Goal: Task Accomplishment & Management: Use online tool/utility

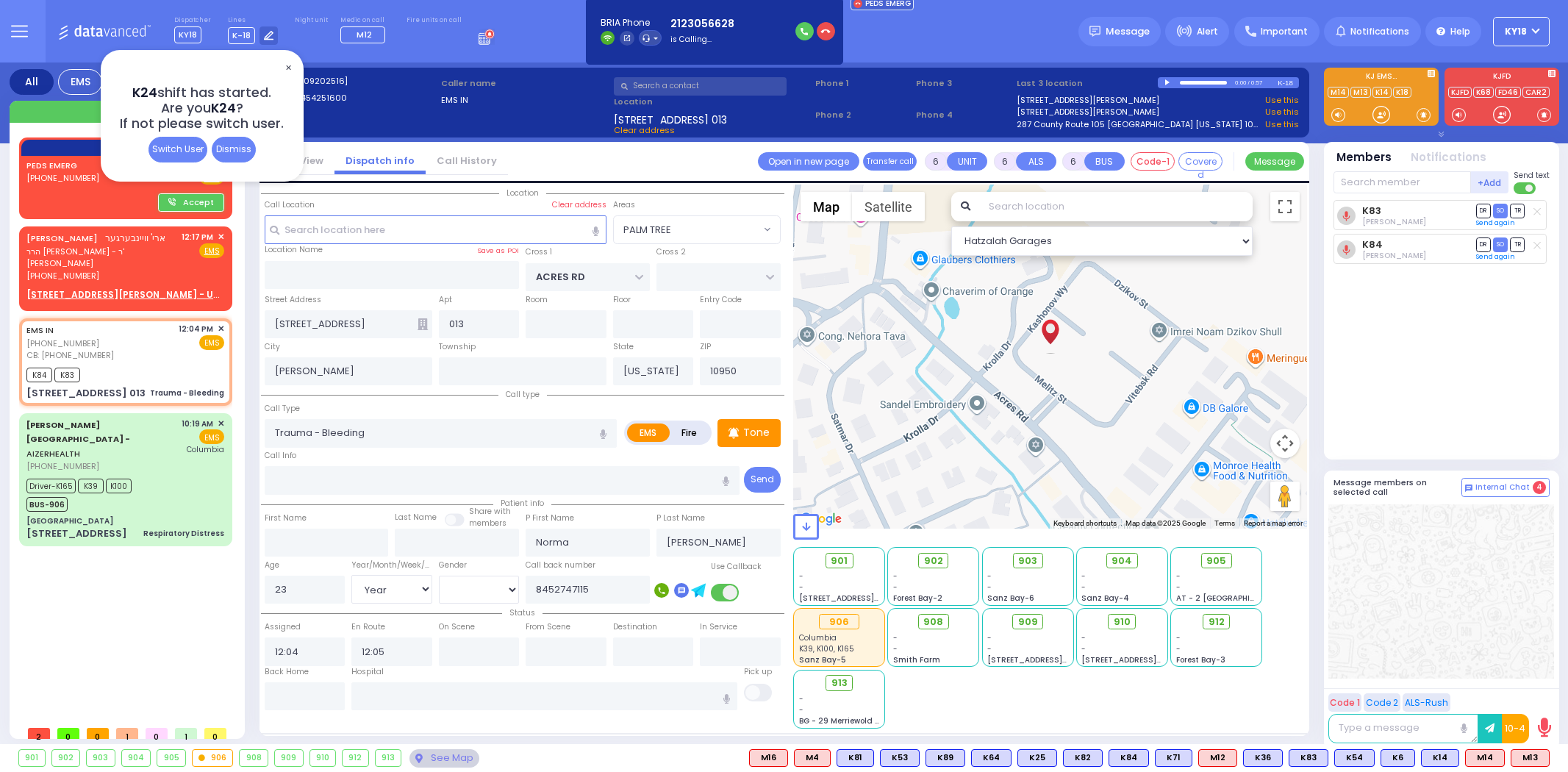
select select "PALM TREE"
select select "Year"
select select "[DEMOGRAPHIC_DATA]"
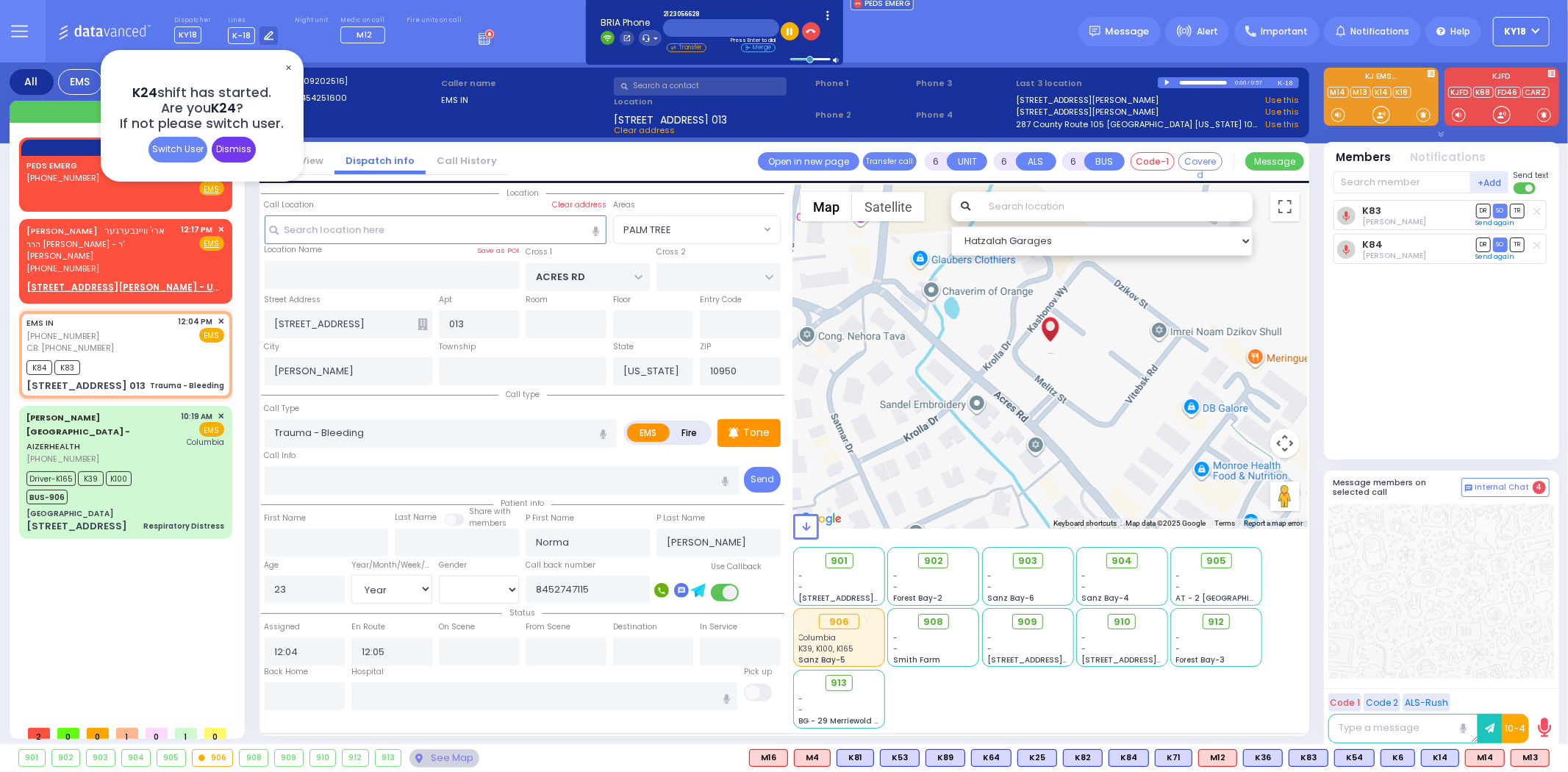
click at [235, 151] on div "Dismiss" at bounding box center [233, 149] width 44 height 26
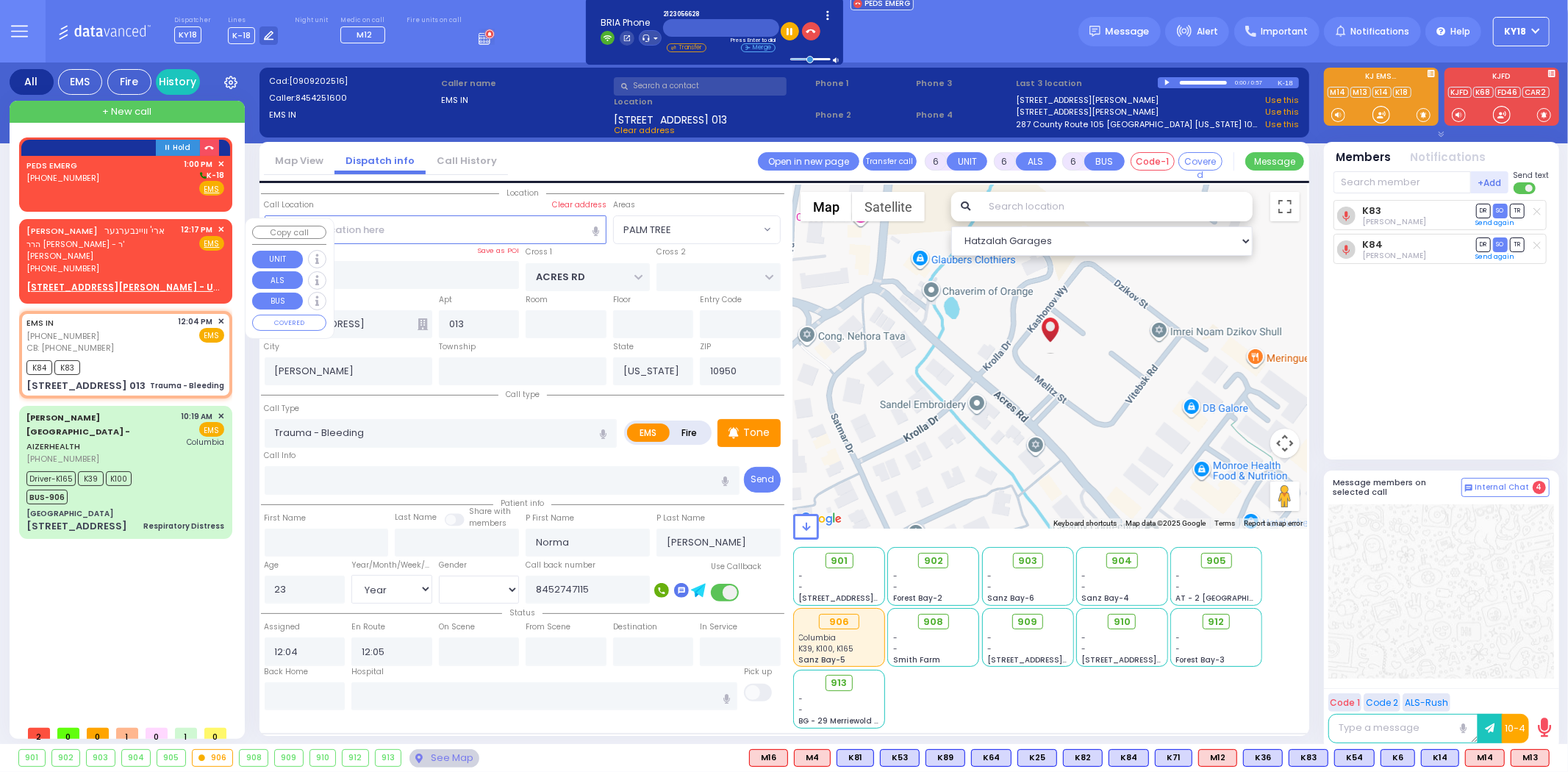
click at [158, 239] on span "הרר [PERSON_NAME] - ר' [PERSON_NAME]" at bounding box center [101, 250] width 150 height 24
type input "2"
type input "1"
select select
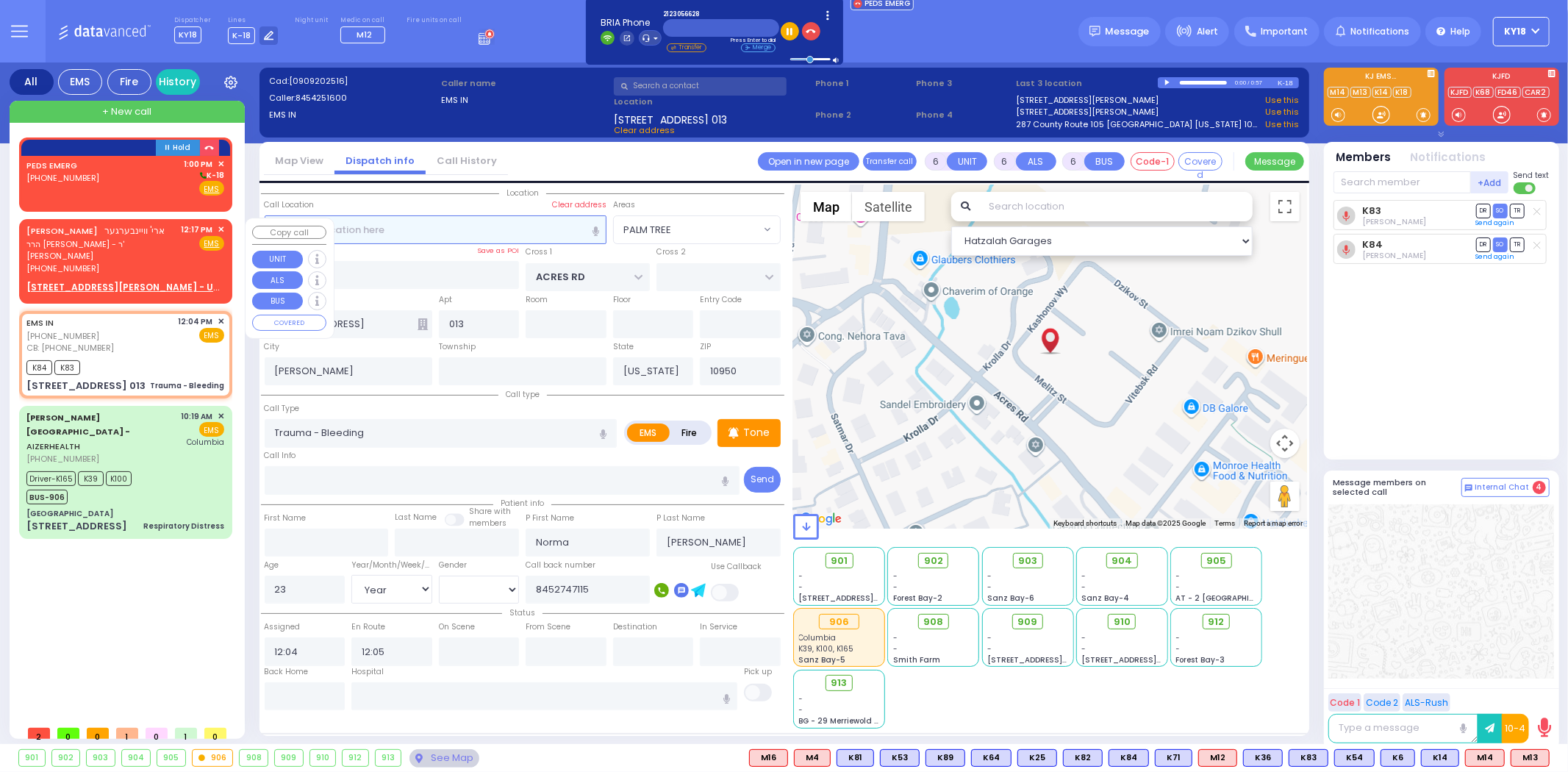
radio input "true"
type input "ARYE"
type input "WEINBERGER"
select select
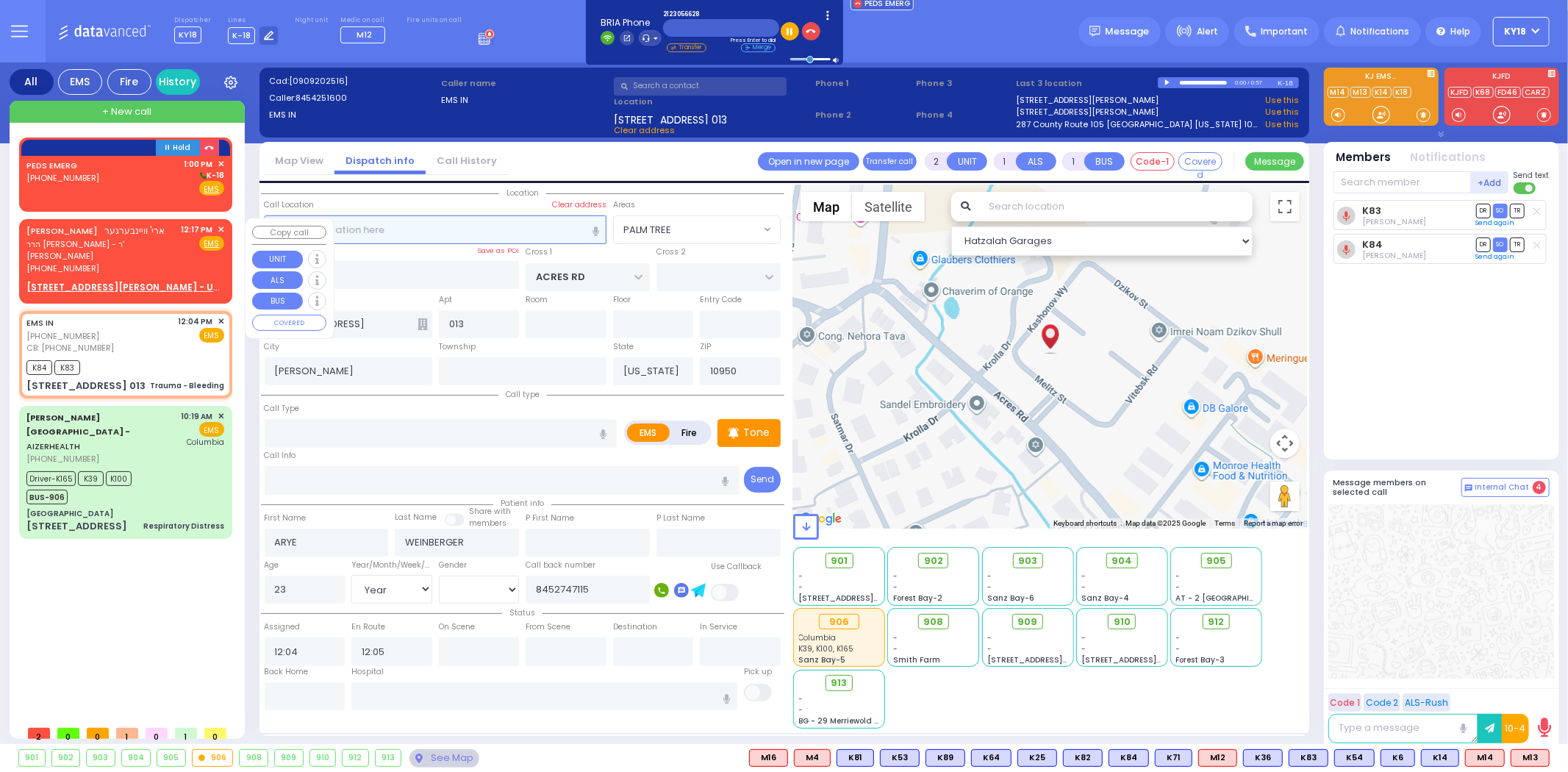
type input "12:17"
select select "Hatzalah Garages"
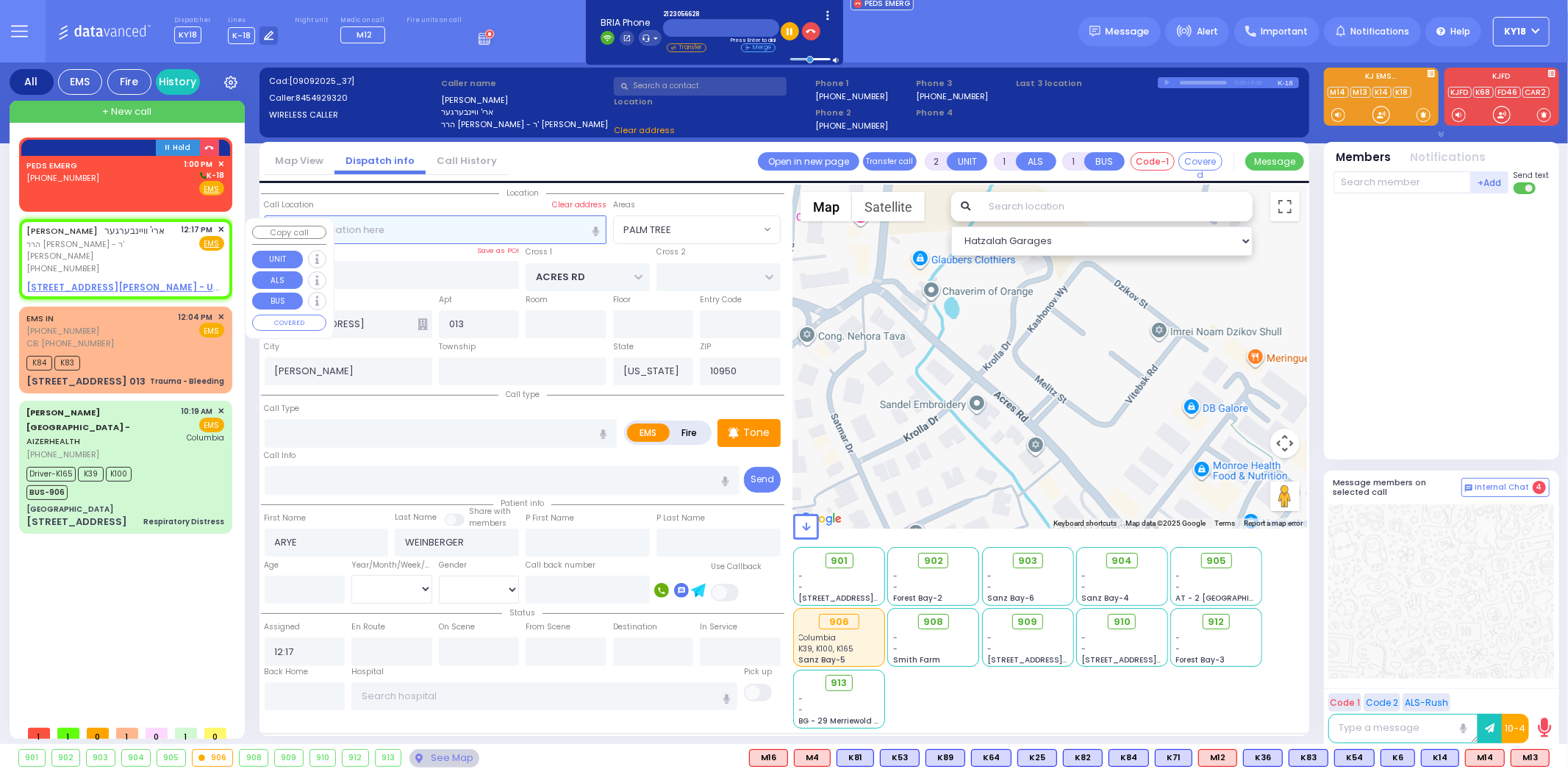
select select
radio input "true"
select select
select select "Hatzalah Garages"
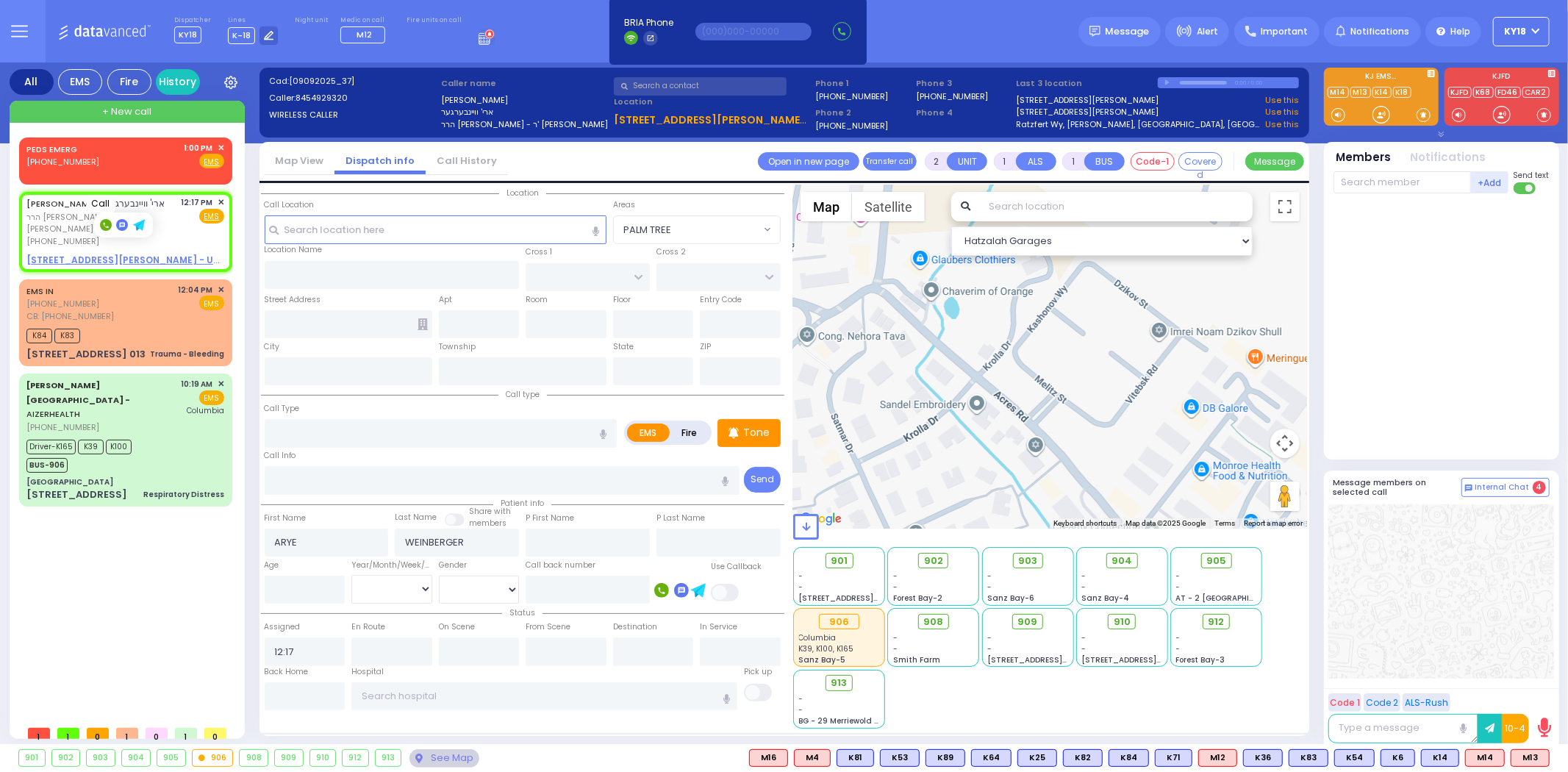
click at [100, 225] on rect at bounding box center [105, 225] width 12 height 12
type input "8454929320"
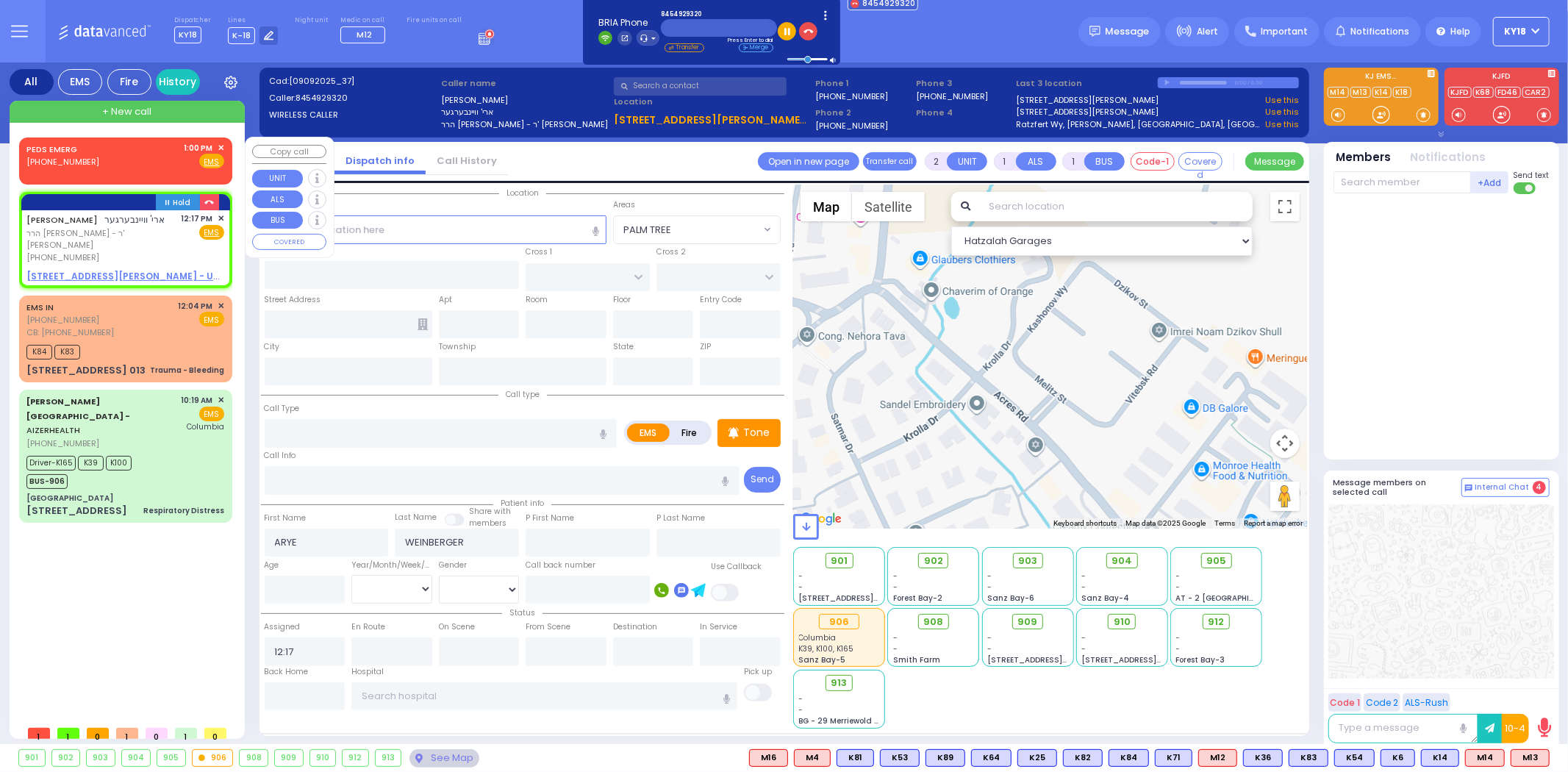
click at [220, 145] on span "✕" at bounding box center [221, 149] width 6 height 13
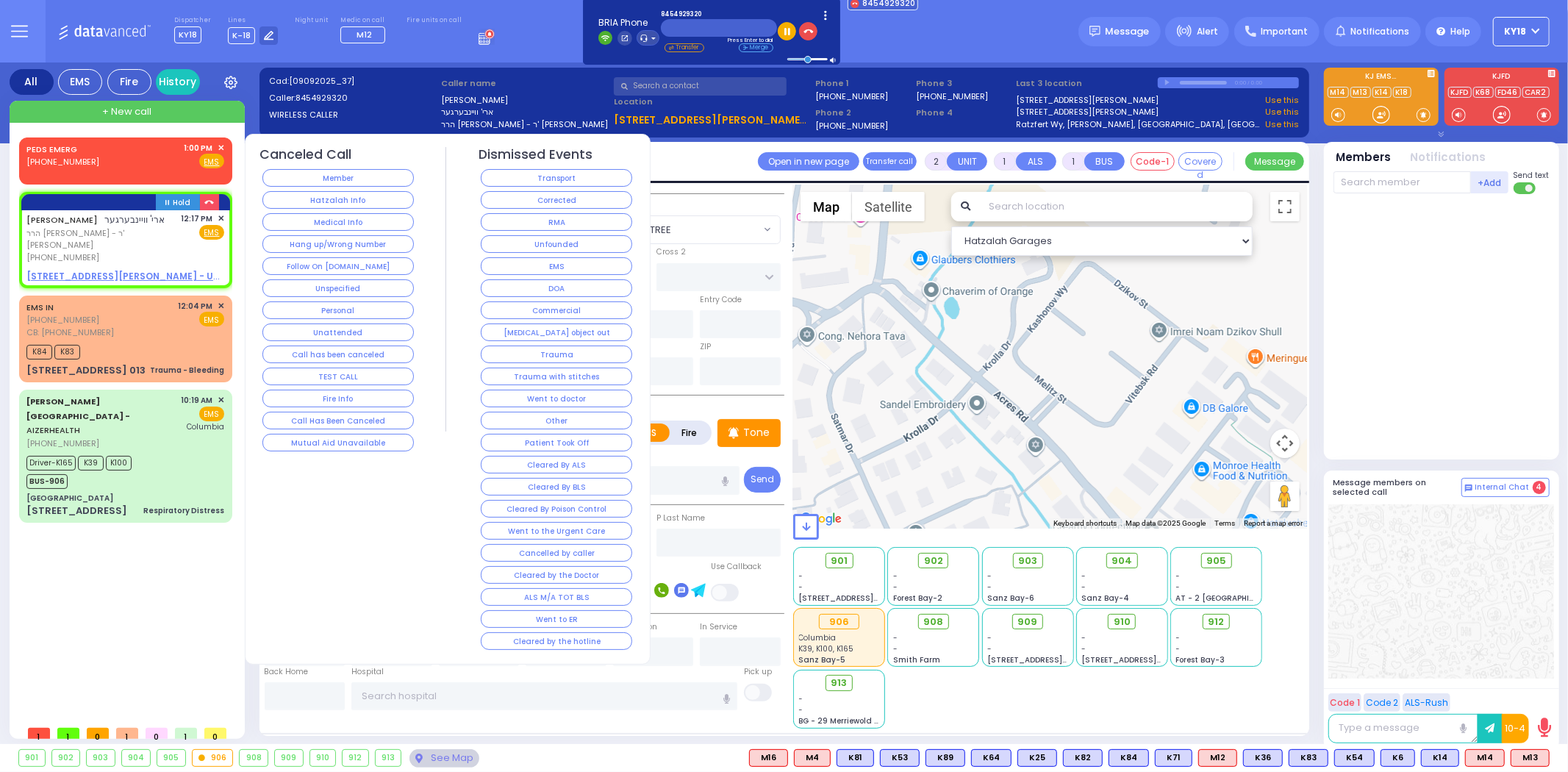
click at [512, 195] on button "Corrected" at bounding box center [556, 200] width 151 height 18
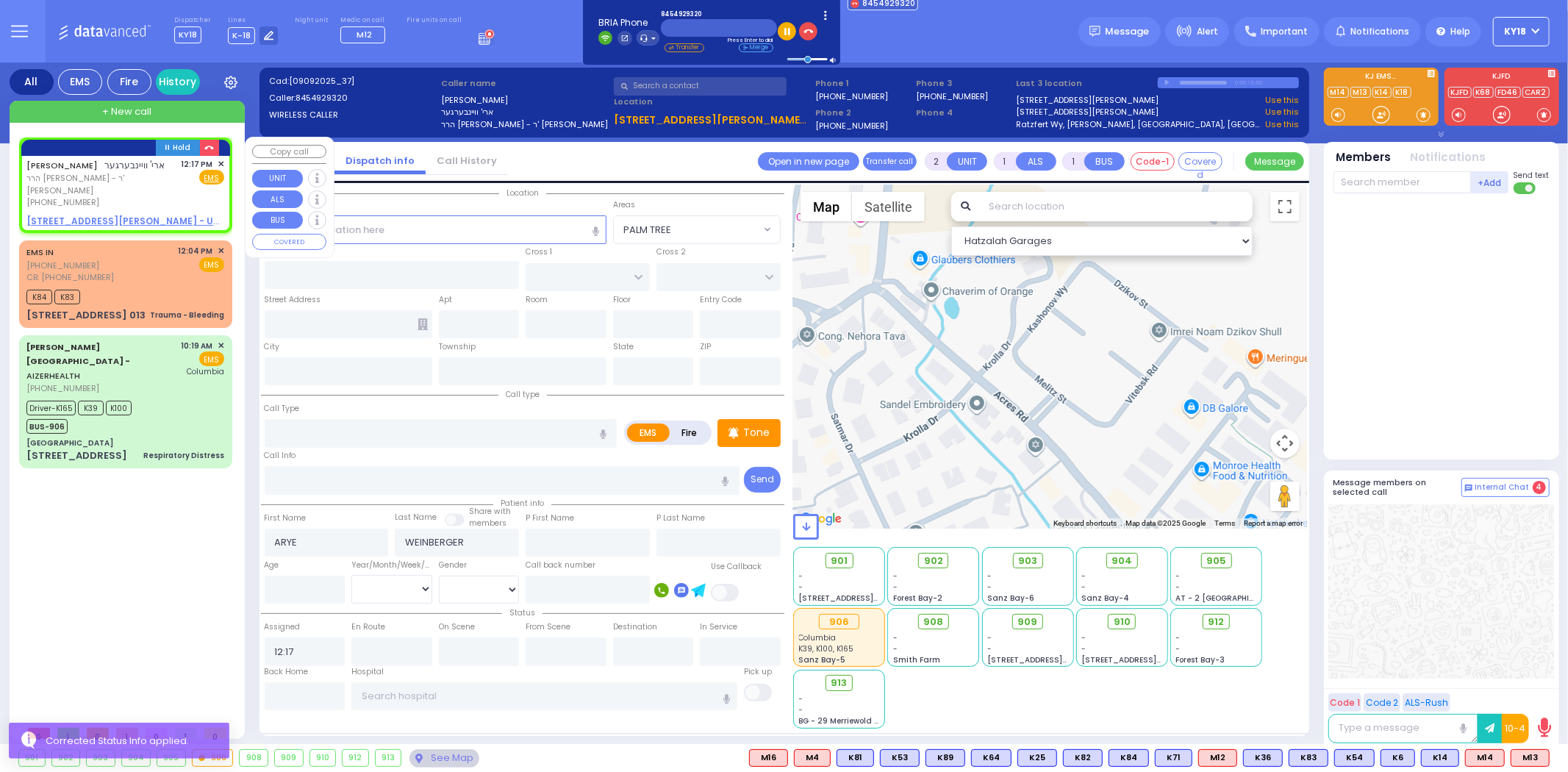
click at [179, 196] on div "[PERSON_NAME] ארי' וויינבערגער [PERSON_NAME] - ר' [PERSON_NAME] [PHONE_NUMBER] …" at bounding box center [125, 193] width 207 height 75
select select
radio input "true"
select select
select select "Hatzalah Garages"
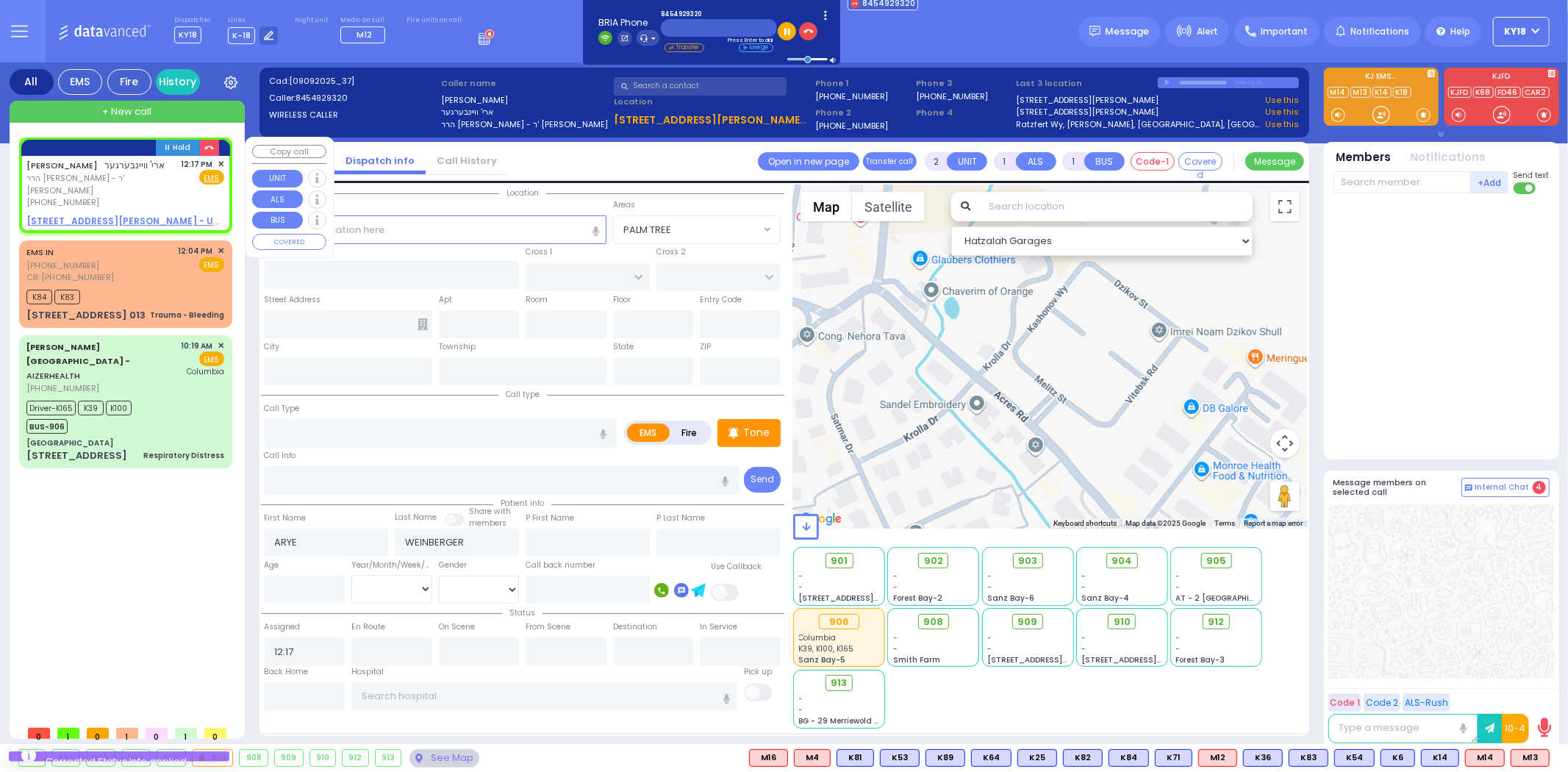
click at [218, 162] on span "✕" at bounding box center [221, 165] width 6 height 13
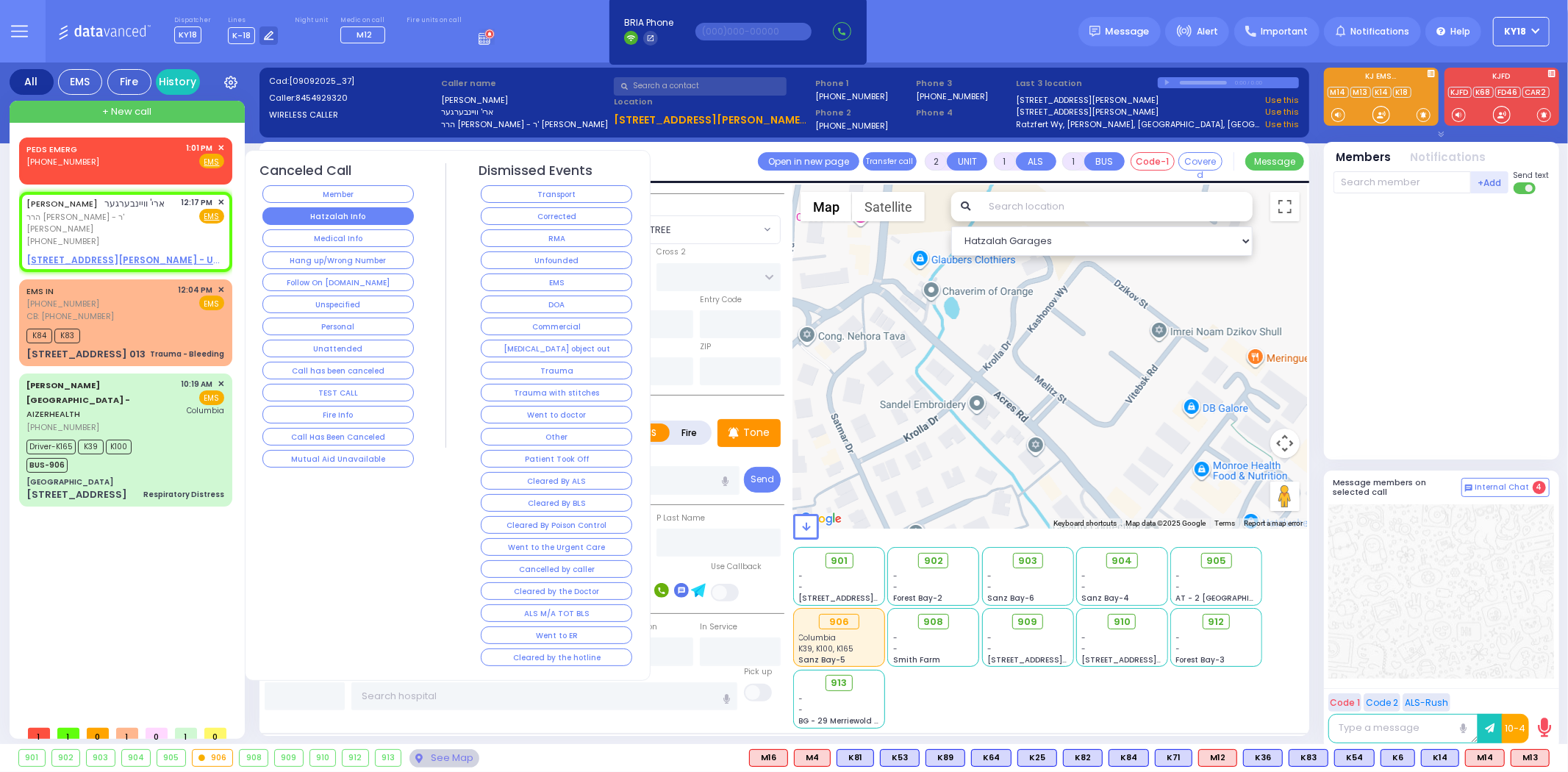
click at [313, 217] on button "Hatzalah Info" at bounding box center [338, 216] width 151 height 18
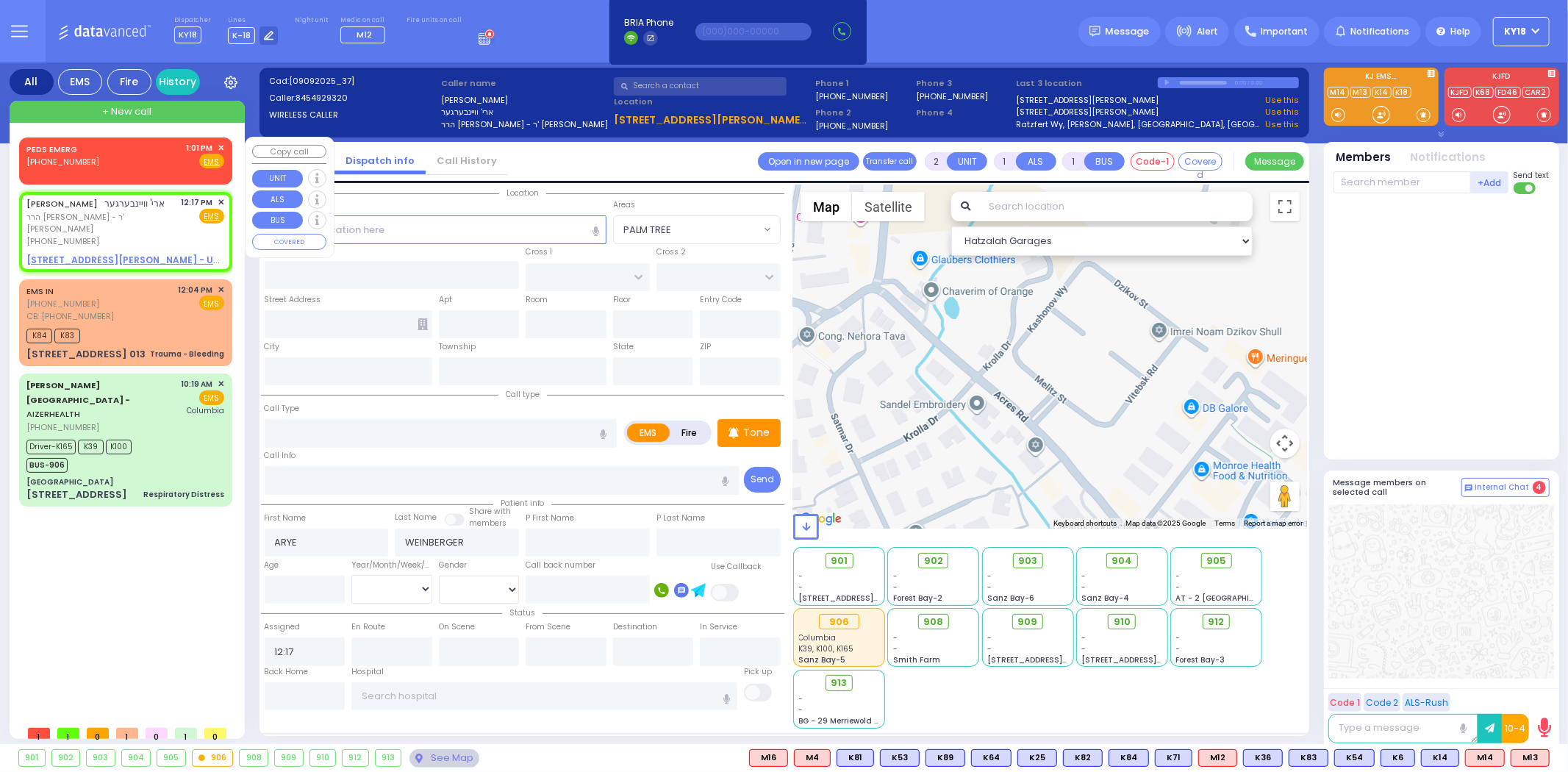
select select
radio input "true"
select select
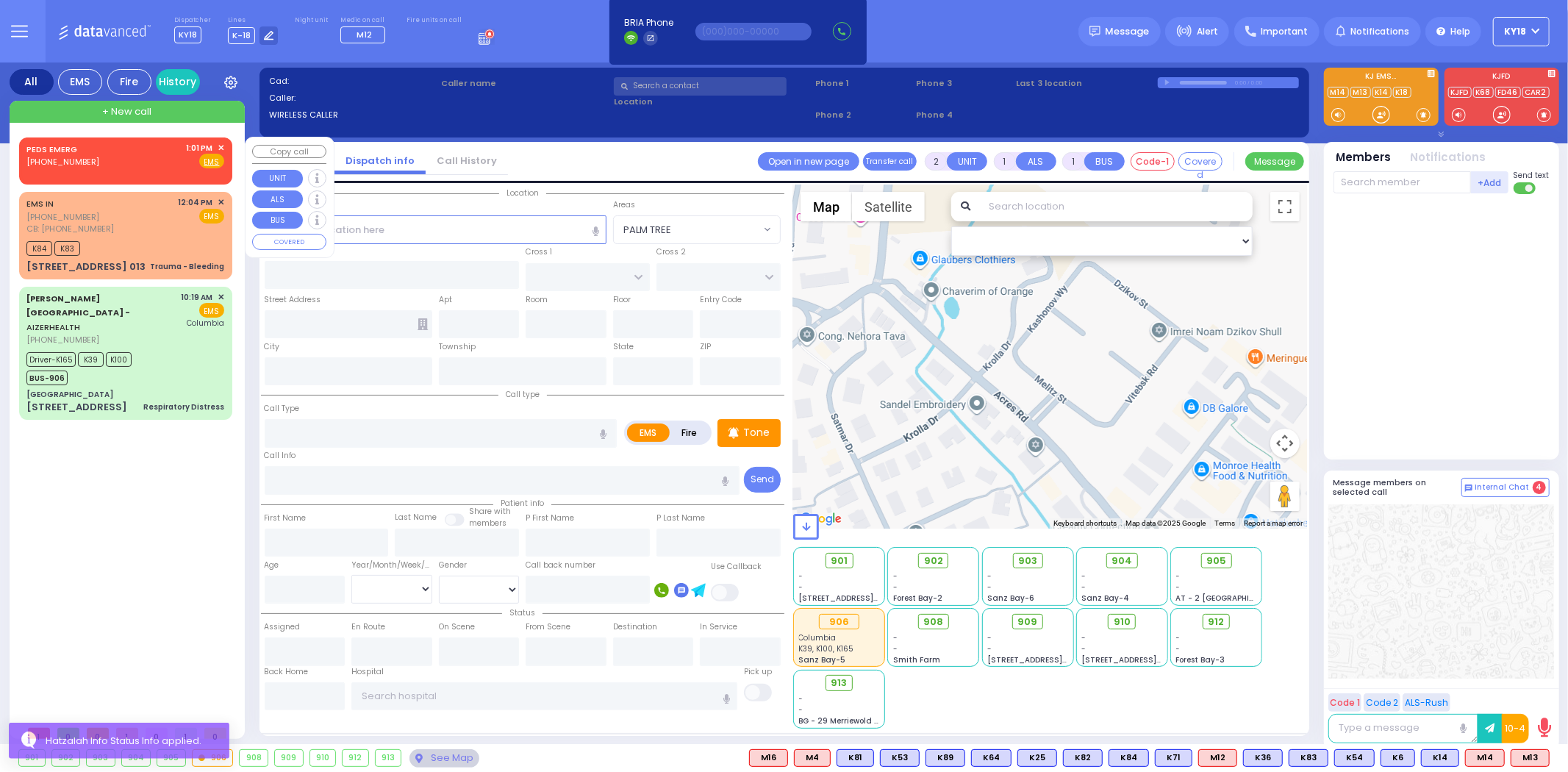
click at [220, 143] on span "✕" at bounding box center [221, 149] width 6 height 13
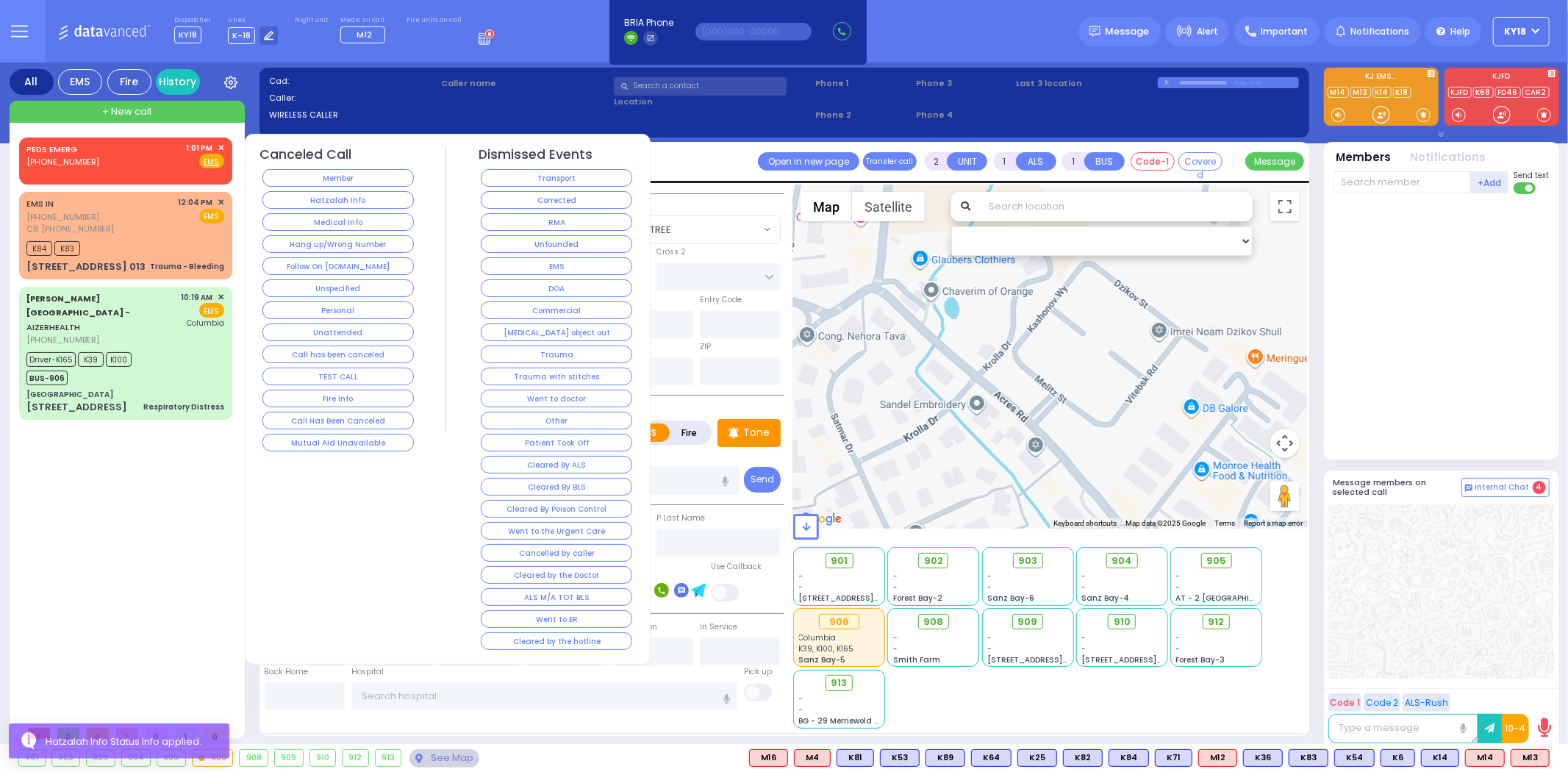
click at [314, 190] on div "Hatzalah Info" at bounding box center [338, 199] width 157 height 22
click at [316, 196] on button "Hatzalah Info" at bounding box center [338, 200] width 151 height 18
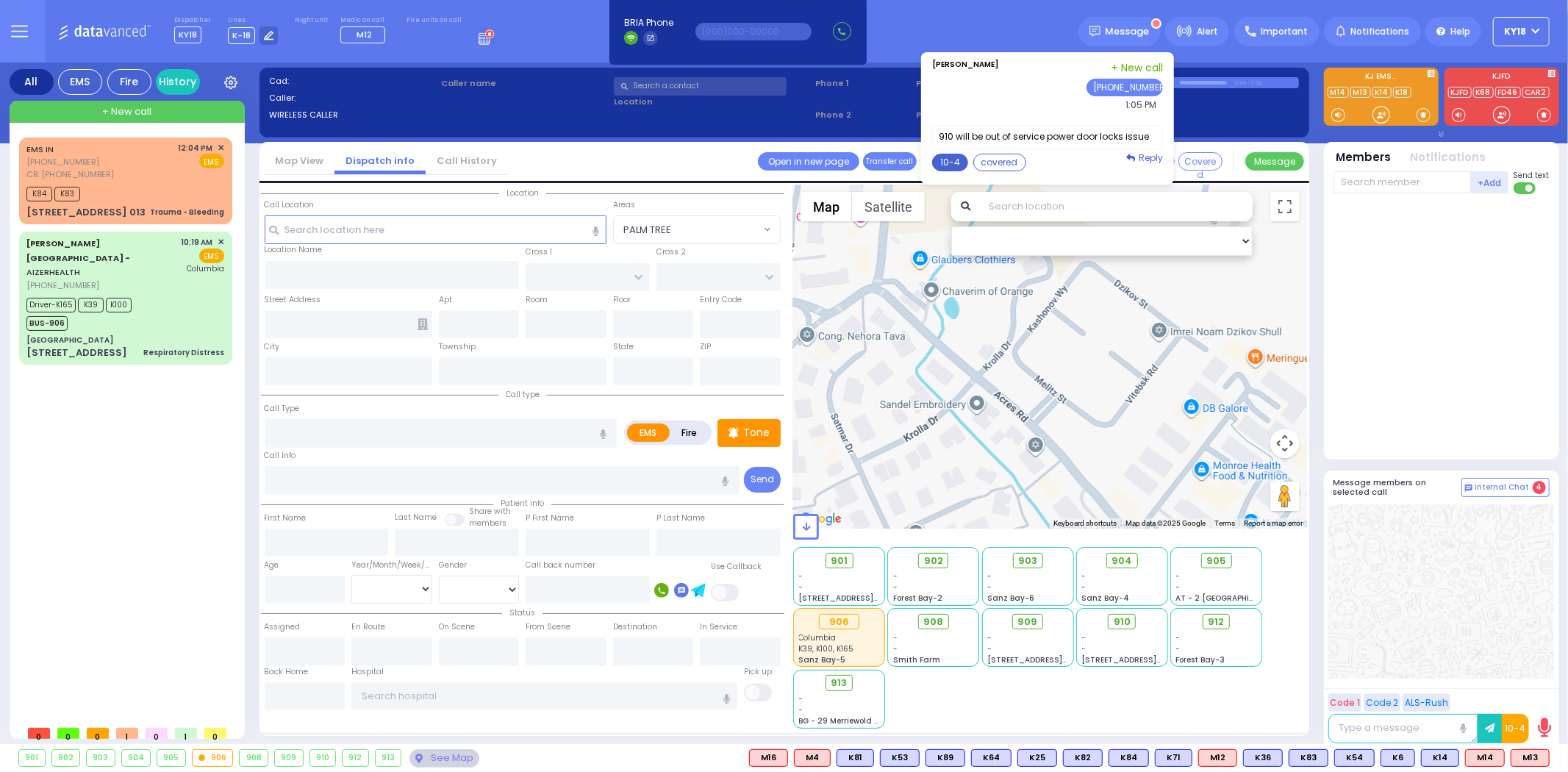
click at [962, 161] on button "10-4" at bounding box center [950, 162] width 36 height 18
type textarea "10-4 thank you"
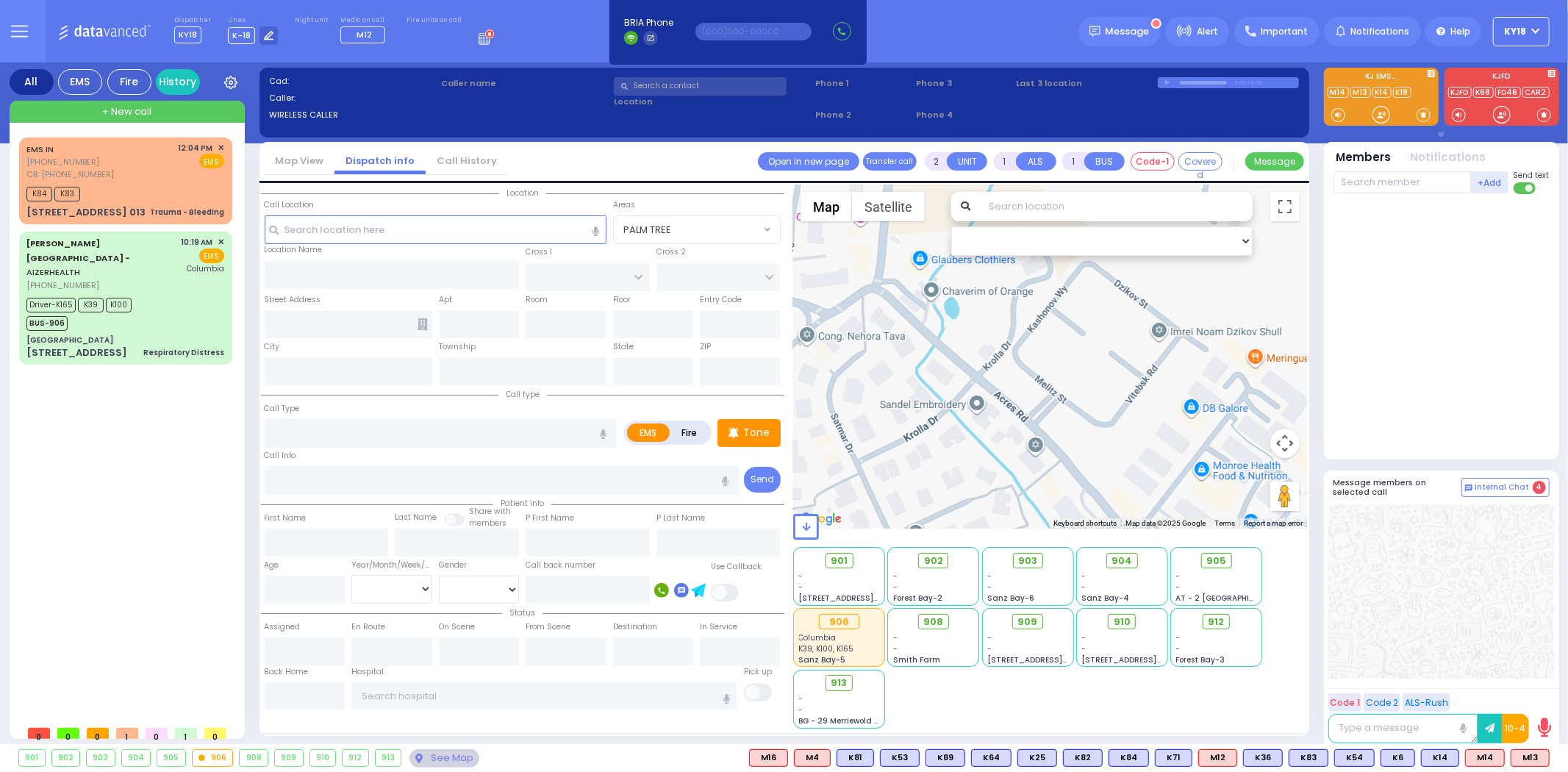
click at [0, 0] on button "Send" at bounding box center [0, 0] width 0 height 0
click at [328, 759] on div "910" at bounding box center [323, 758] width 26 height 16
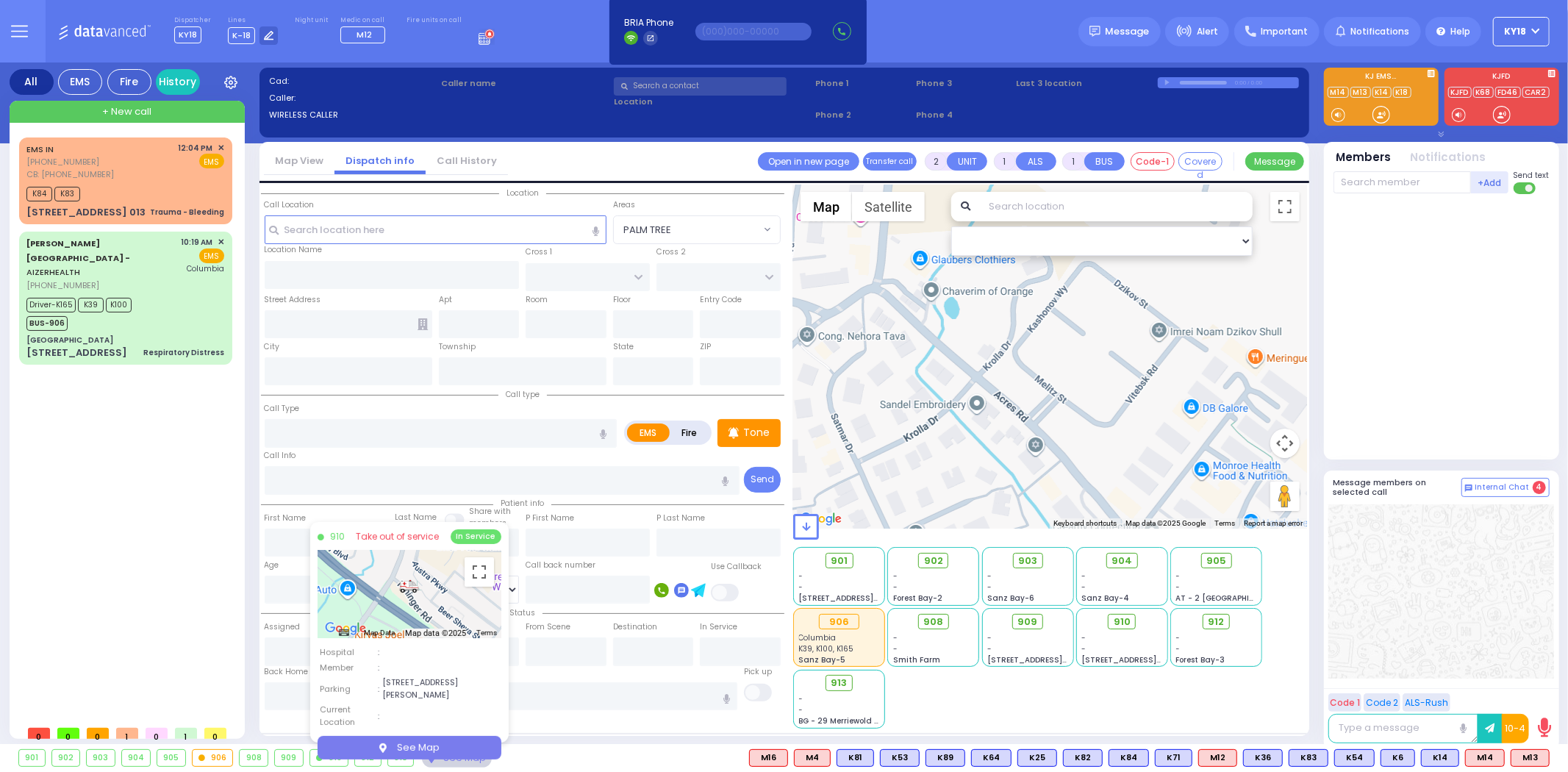
click at [401, 538] on link "Take out of service" at bounding box center [397, 537] width 83 height 13
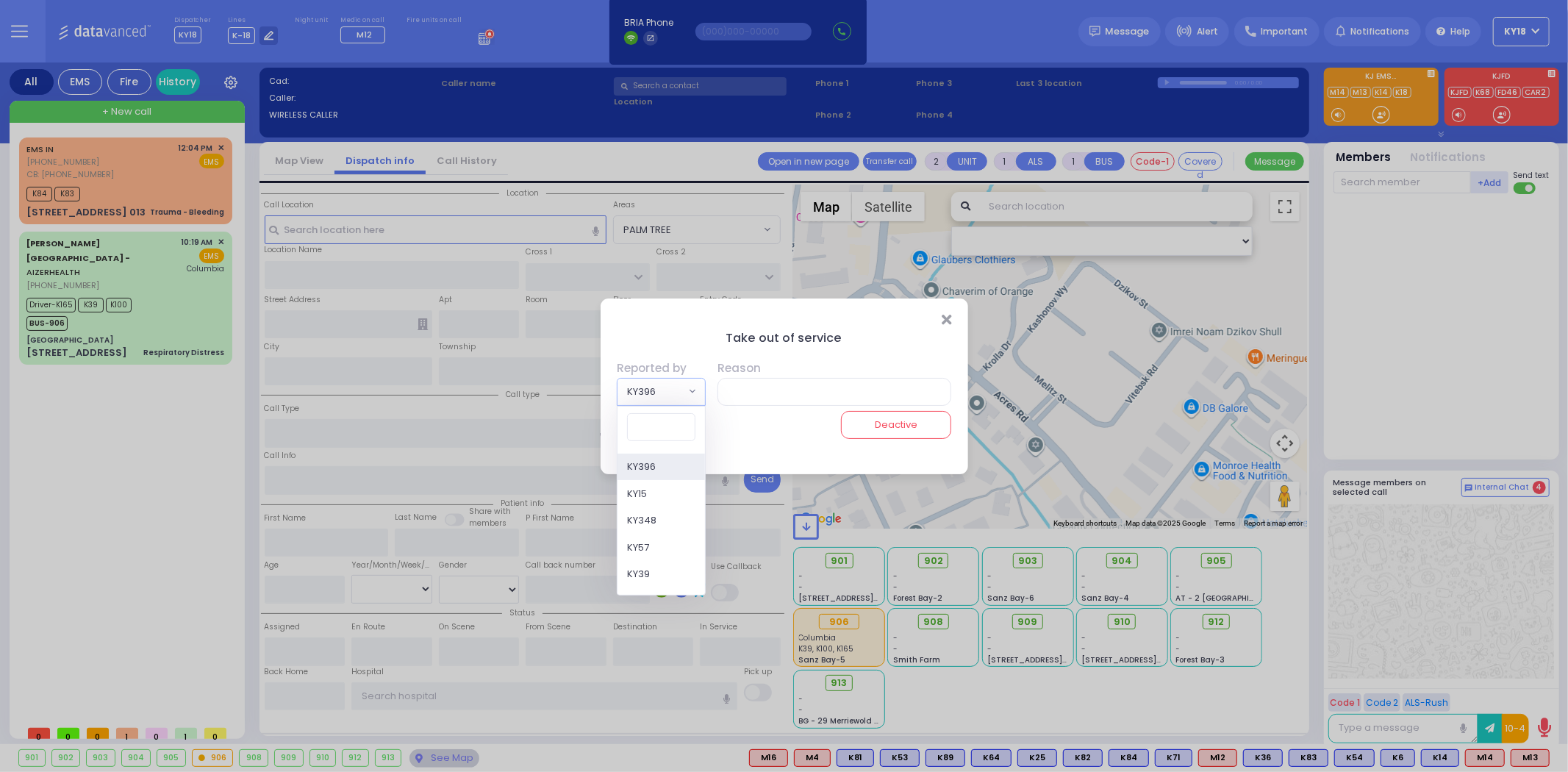
click at [669, 397] on span "KY396" at bounding box center [650, 391] width 67 height 27
type input "42"
select select "KY42"
click at [751, 397] on input "text" at bounding box center [831, 391] width 239 height 28
click at [777, 382] on input "text" at bounding box center [831, 391] width 239 height 28
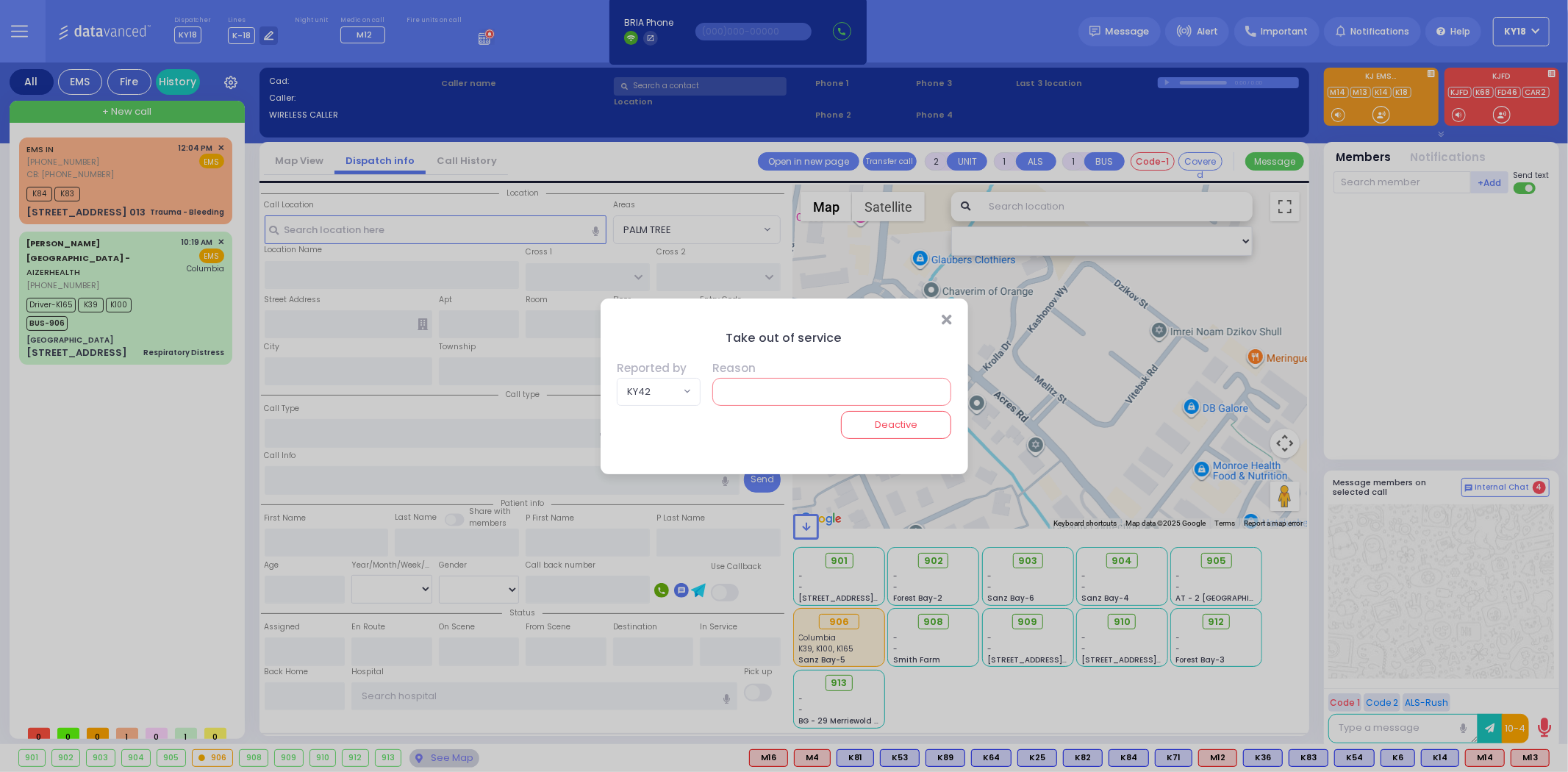
click at [785, 388] on input "text" at bounding box center [831, 391] width 239 height 28
click at [947, 317] on icon "Close" at bounding box center [947, 320] width 10 height 14
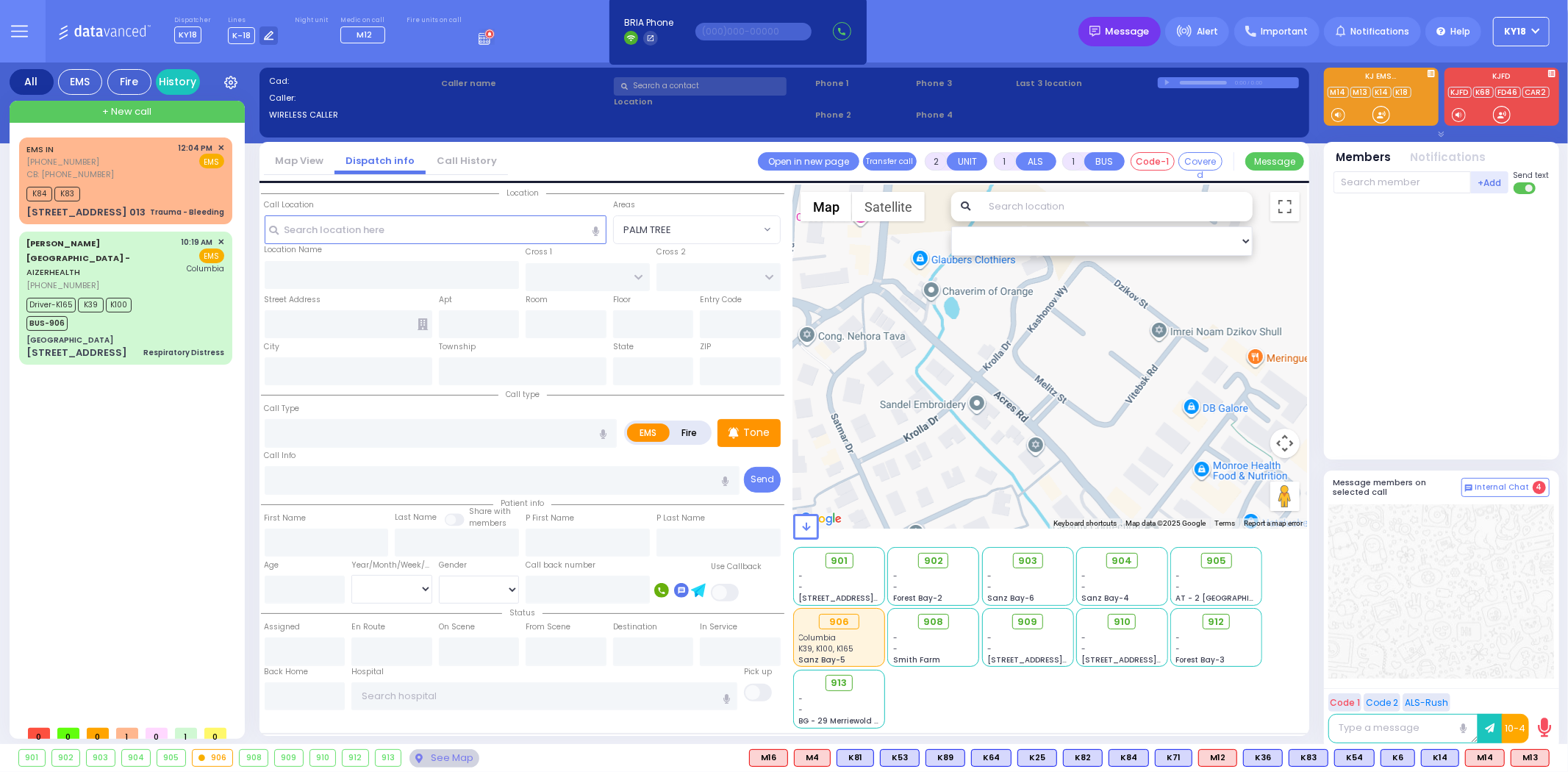
click at [1135, 31] on span "Message" at bounding box center [1128, 31] width 44 height 14
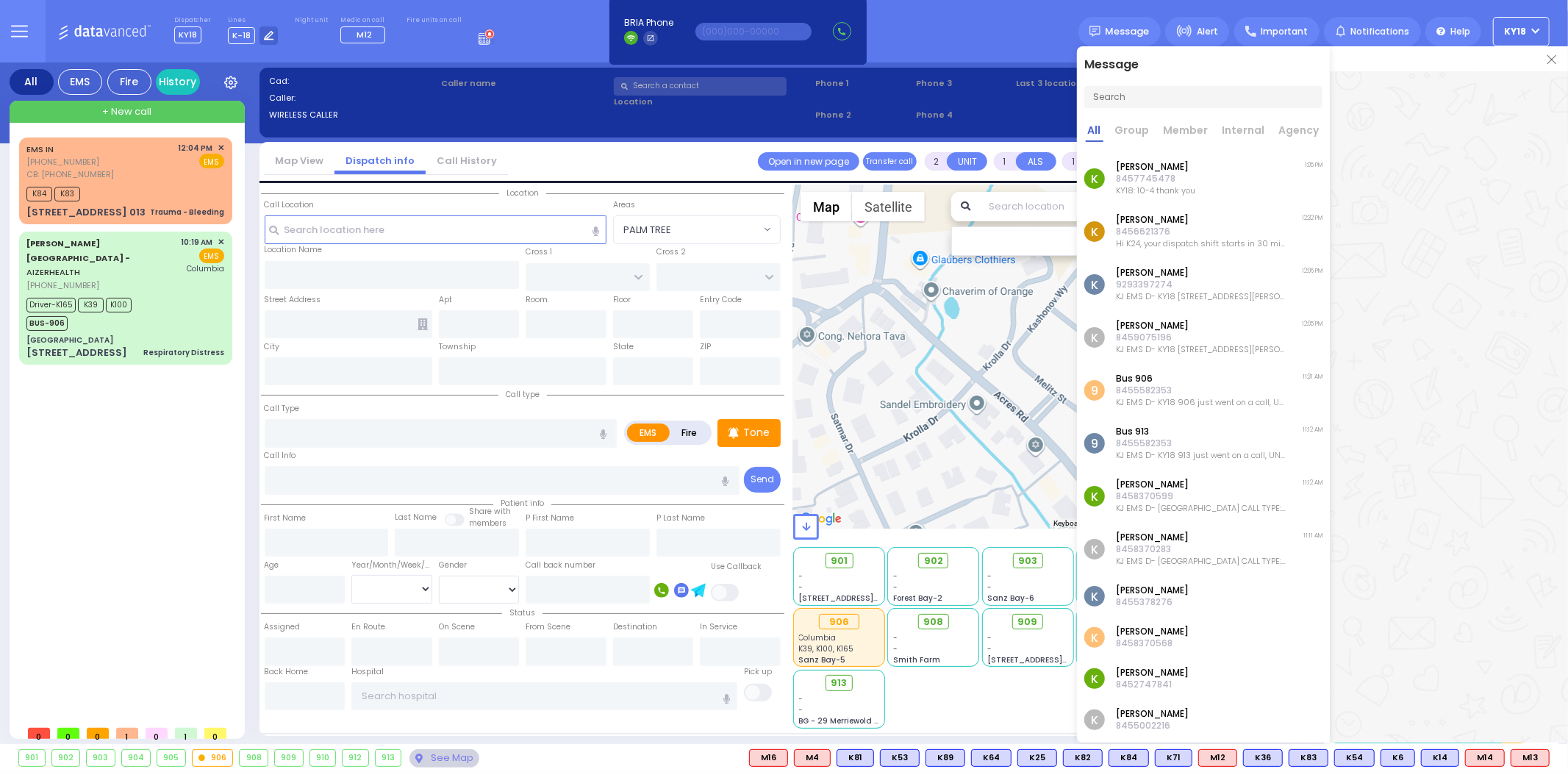
click at [1255, 190] on div "K [PERSON_NAME] 8457745478 KY18: 10-4 thank you 1:05 PM" at bounding box center [1203, 178] width 253 height 53
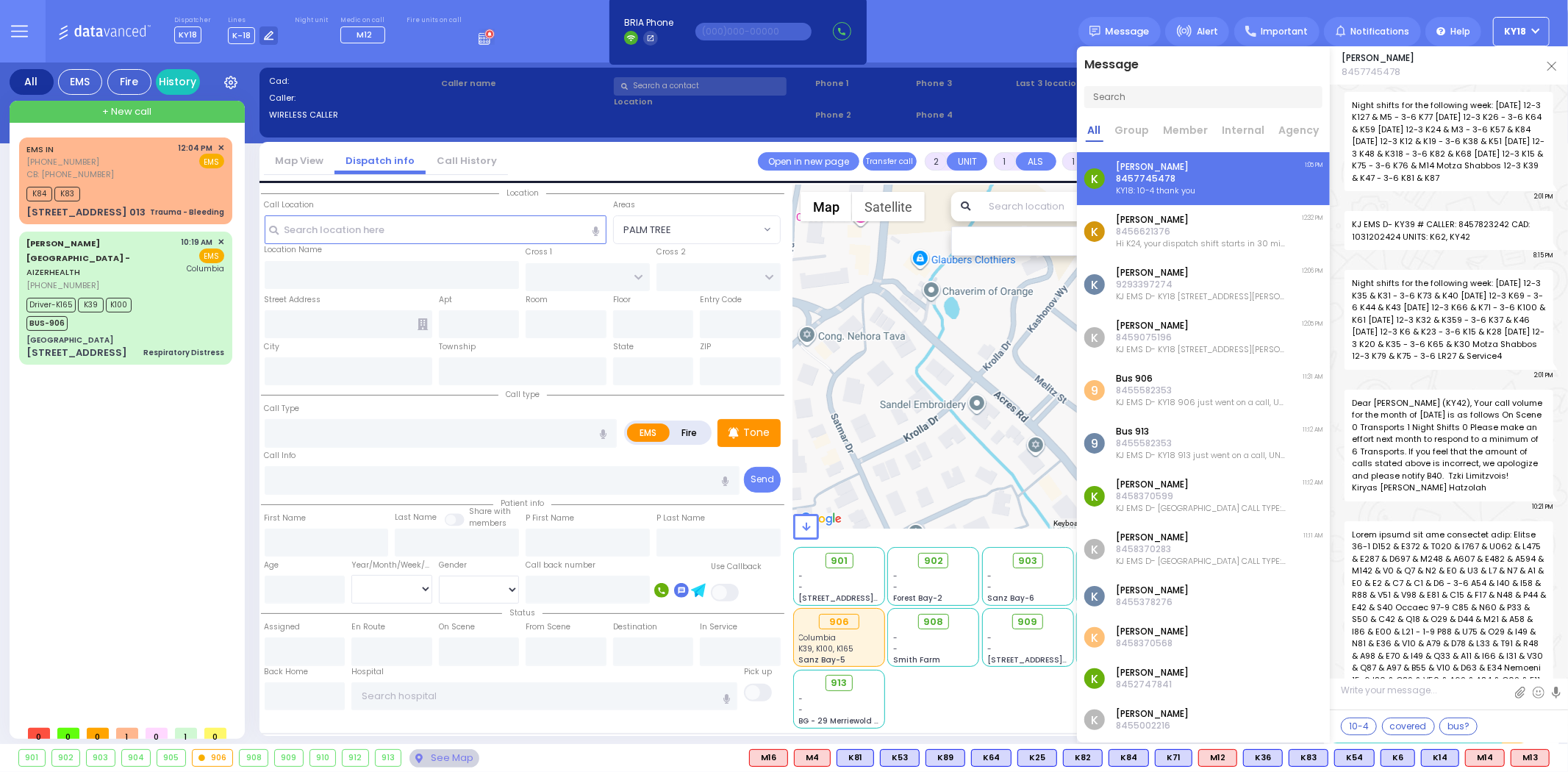
scroll to position [20013, 0]
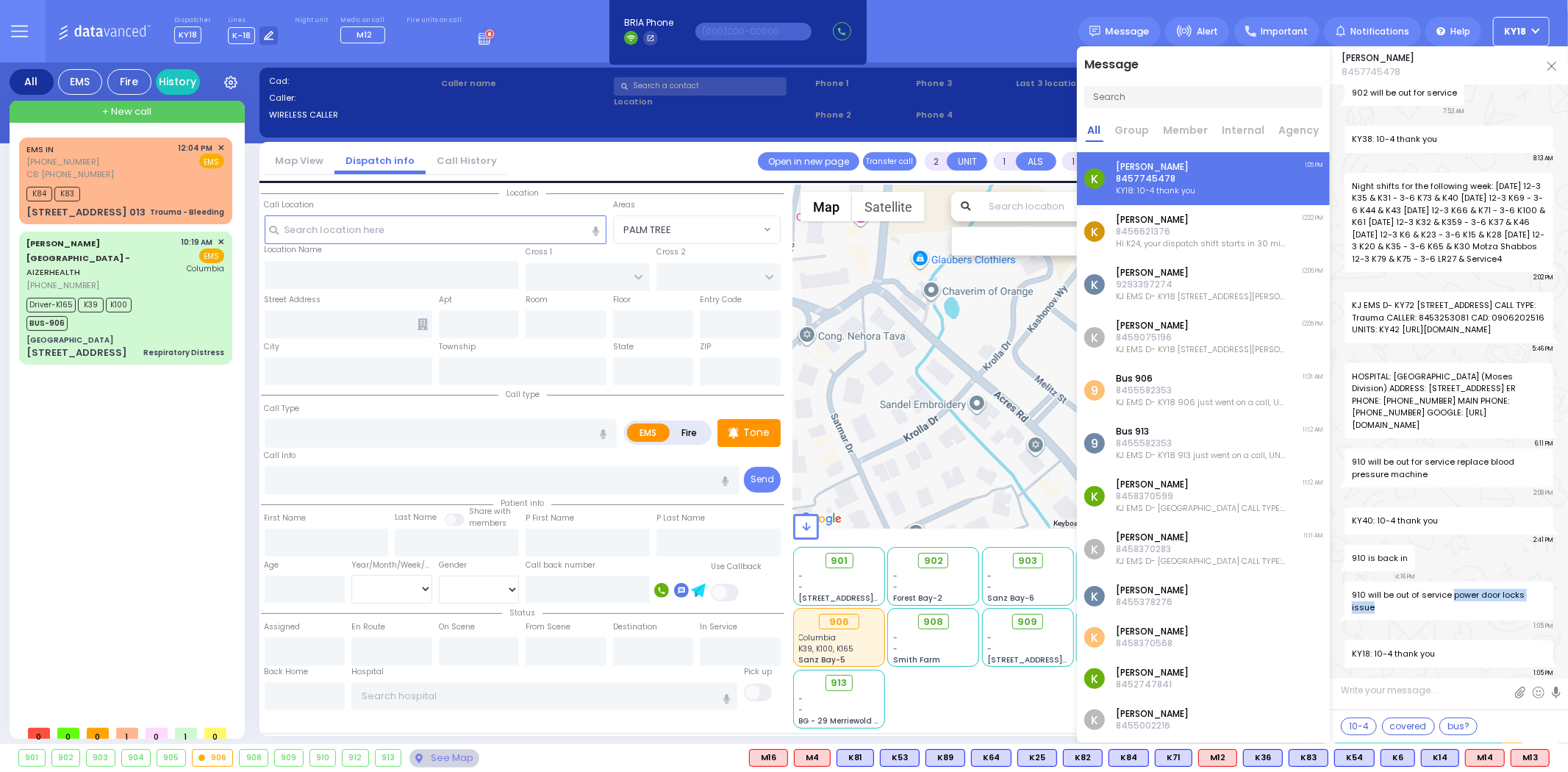
drag, startPoint x: 1451, startPoint y: 593, endPoint x: 1515, endPoint y: 601, distance: 64.5
click at [1515, 601] on span "910 will be out of service power door locks issue" at bounding box center [1449, 601] width 209 height 39
copy span "power door locks issue"
click at [325, 761] on div "910" at bounding box center [323, 758] width 26 height 16
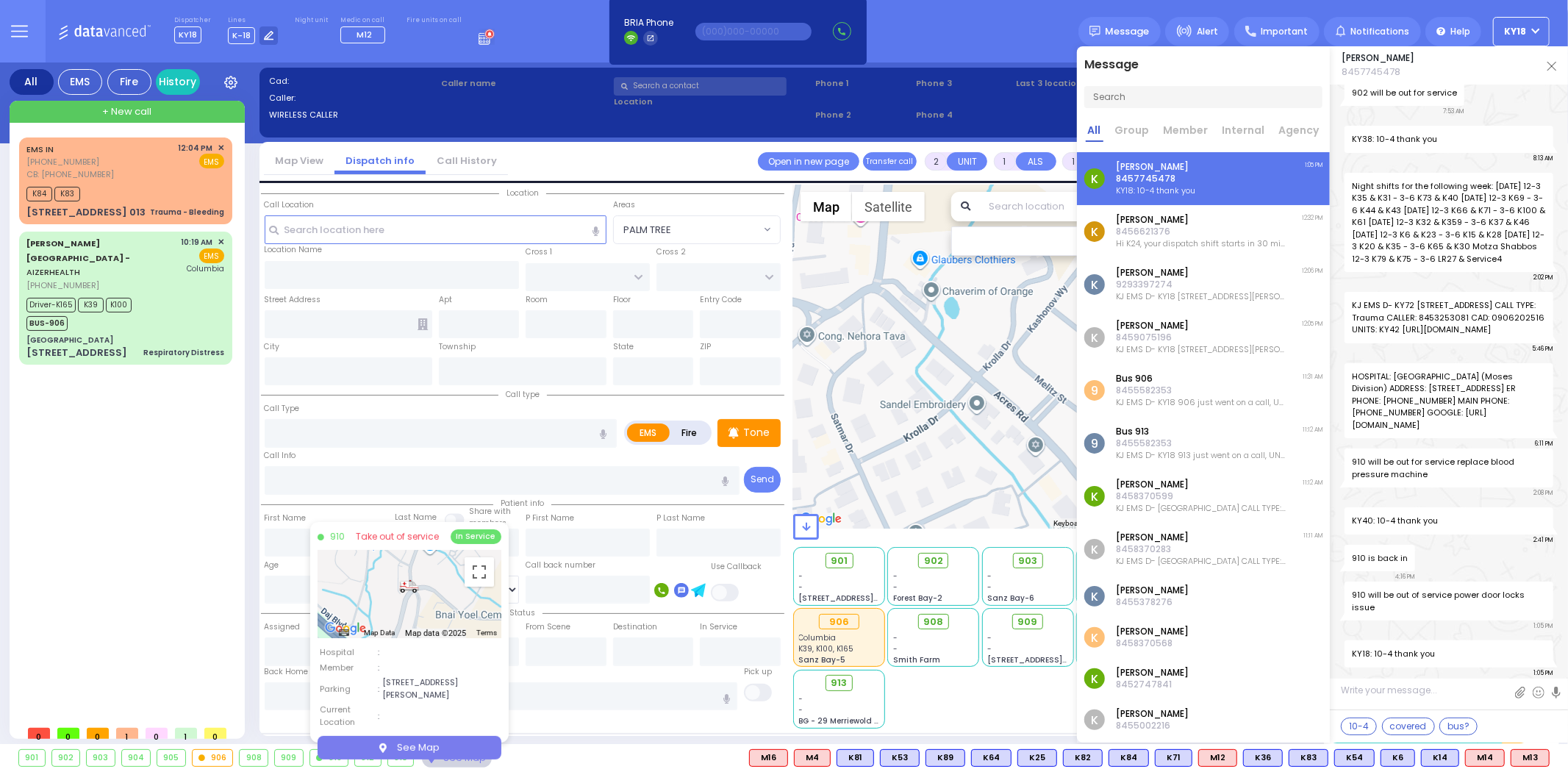
click at [399, 549] on div "910 Take out of service In Service ← Move left → Move right ↑ Move up ↓ Move do…" at bounding box center [409, 631] width 199 height 220
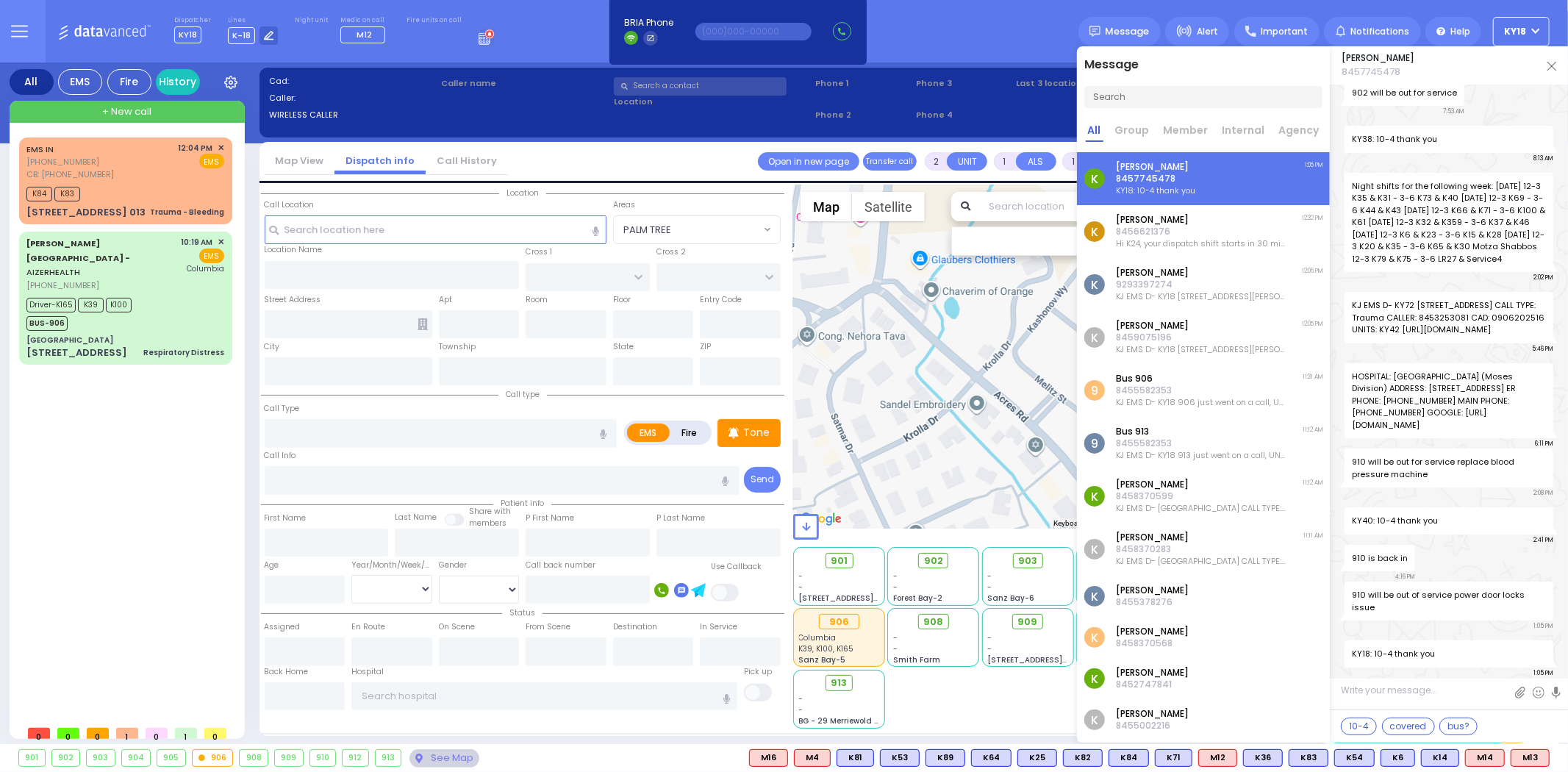
click at [324, 758] on div "910" at bounding box center [323, 758] width 26 height 16
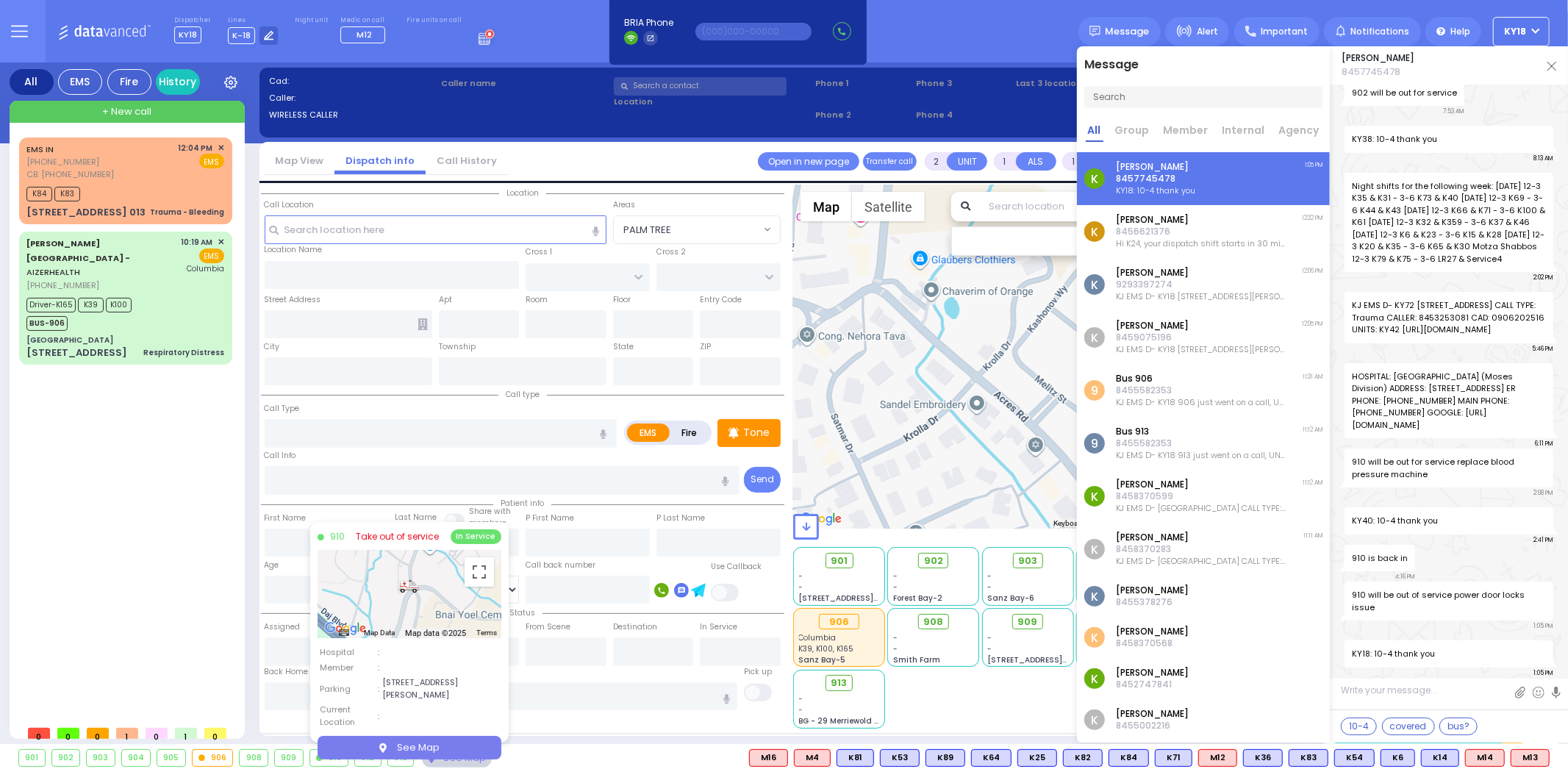
click at [409, 538] on link "Take out of service" at bounding box center [397, 537] width 83 height 13
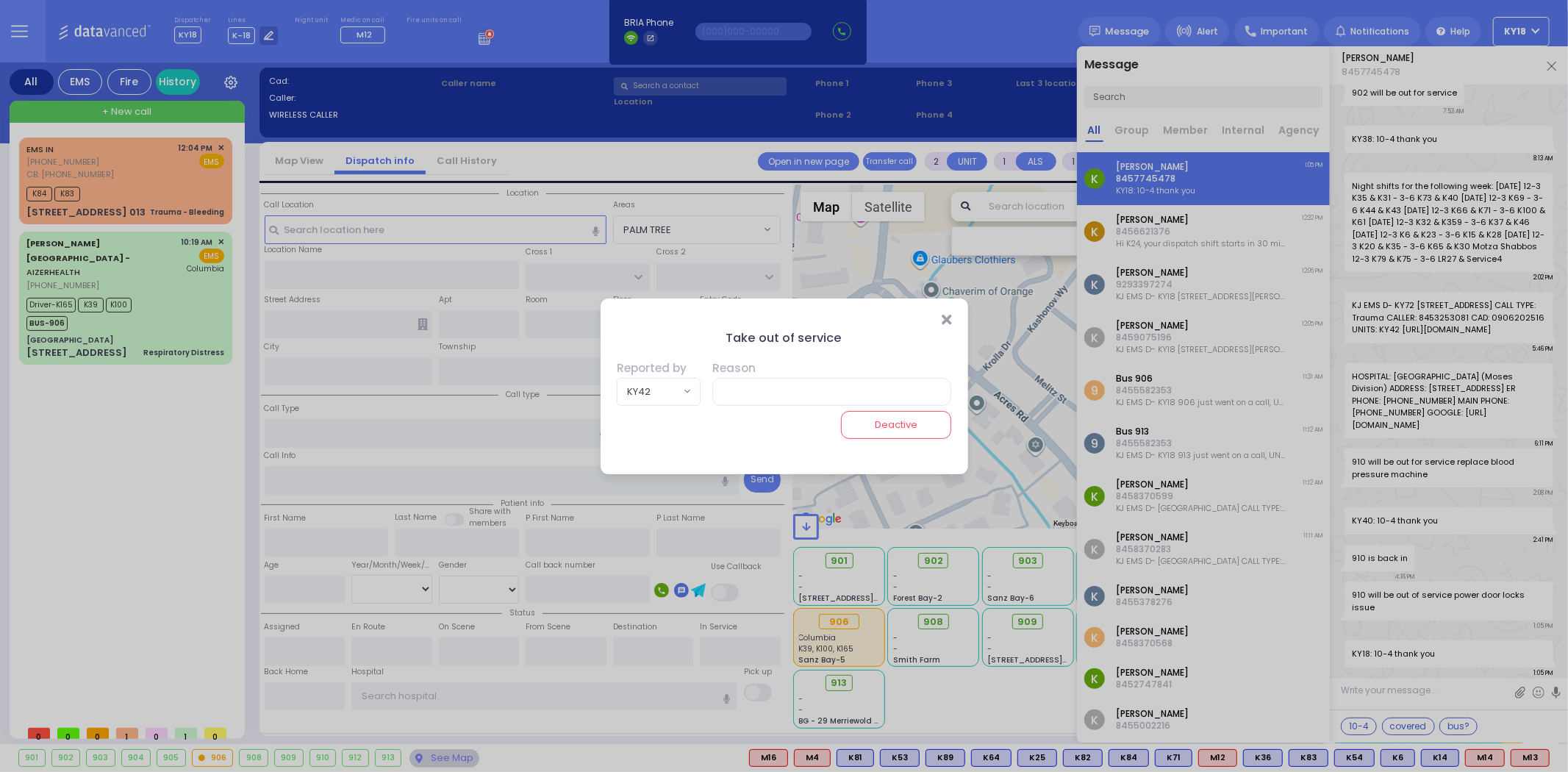
click at [662, 391] on span "KY42" at bounding box center [648, 391] width 62 height 27
click at [730, 387] on input "text" at bounding box center [831, 391] width 239 height 28
paste input "power door locks issue"
type input "power door locks issue"
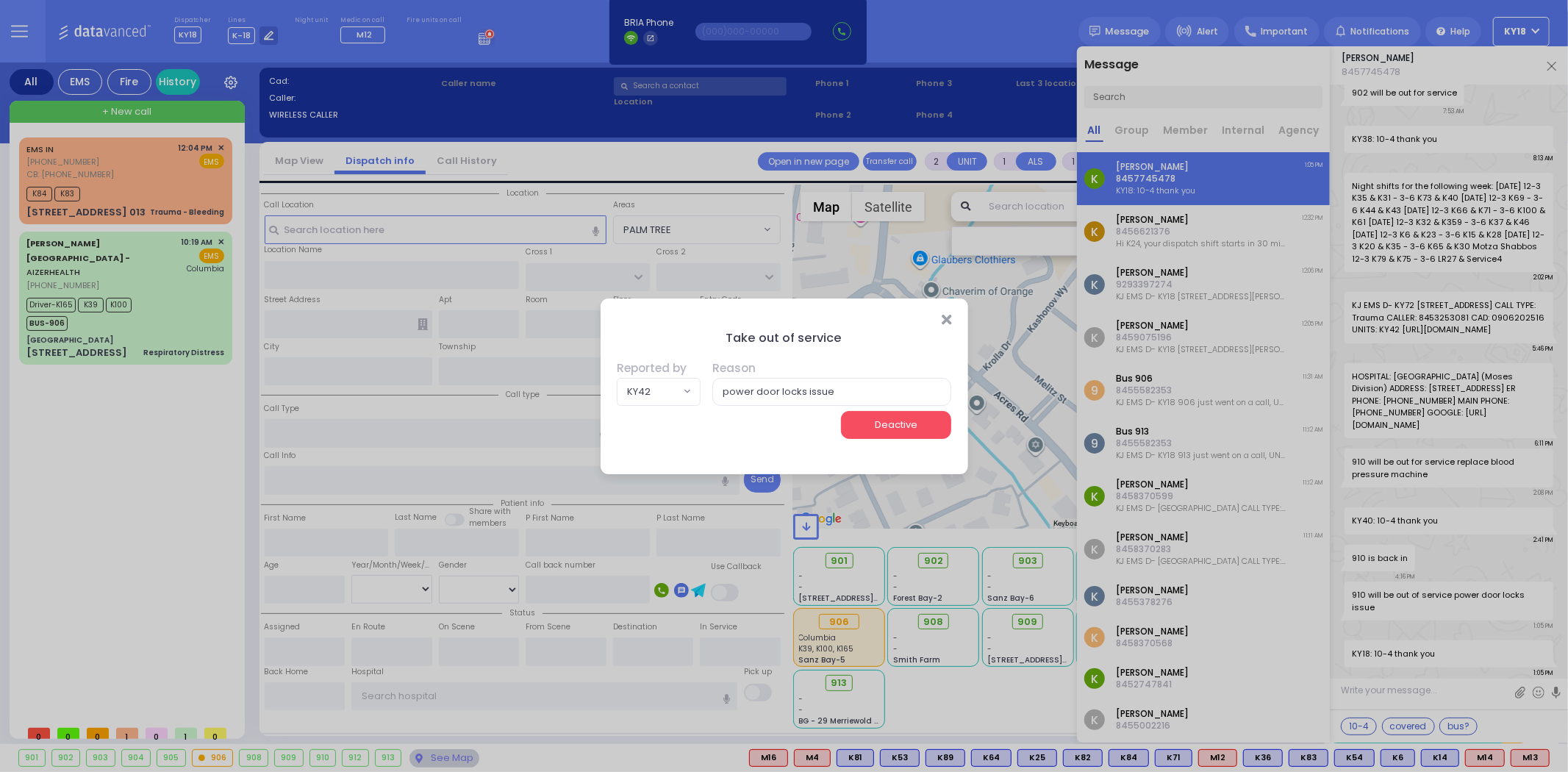
click at [870, 419] on button "Deactive" at bounding box center [896, 424] width 110 height 28
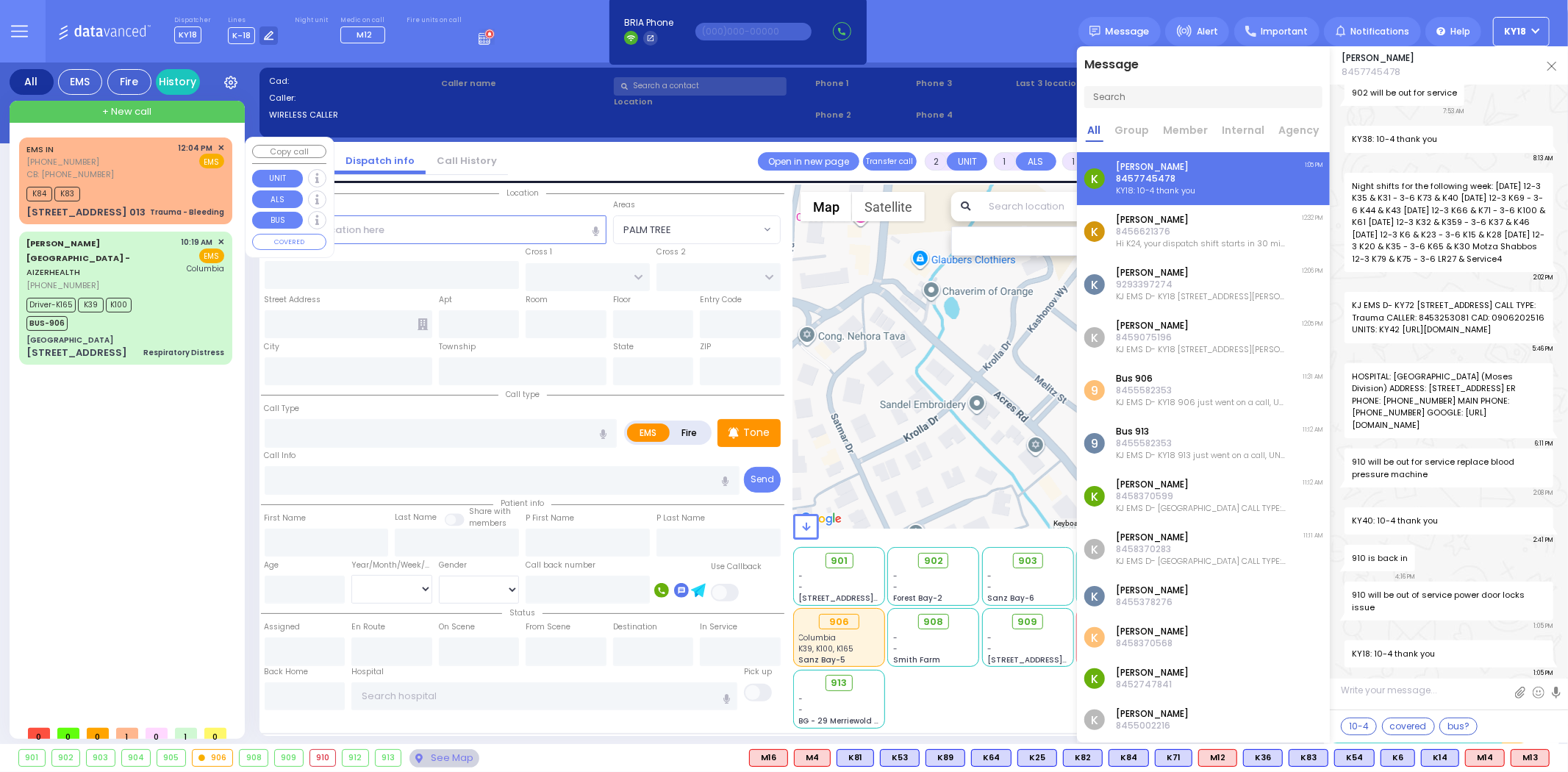
click at [168, 194] on div "K84 K83" at bounding box center [125, 192] width 198 height 18
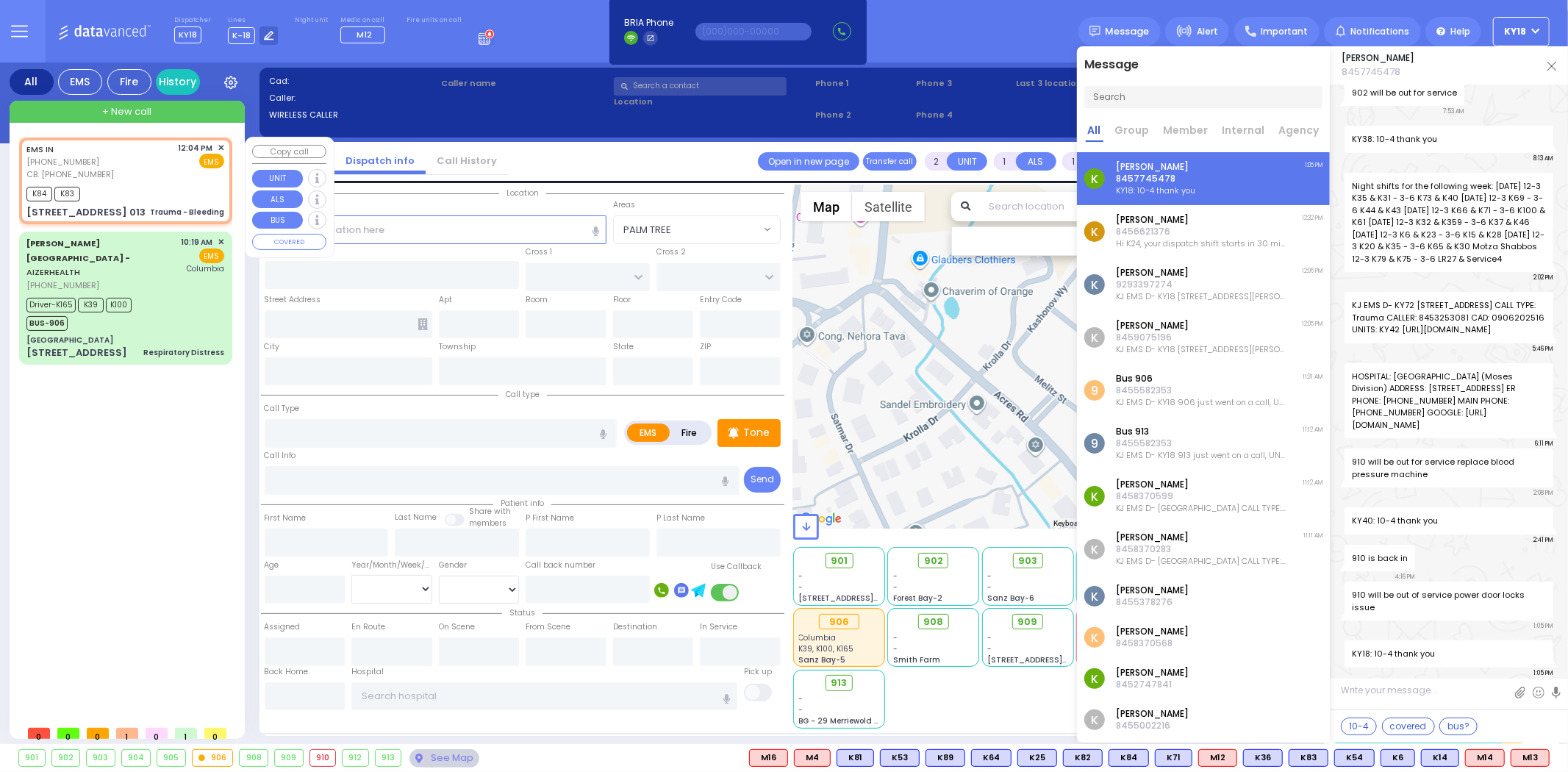
type input "6"
select select
type input "Trauma - Bleeding"
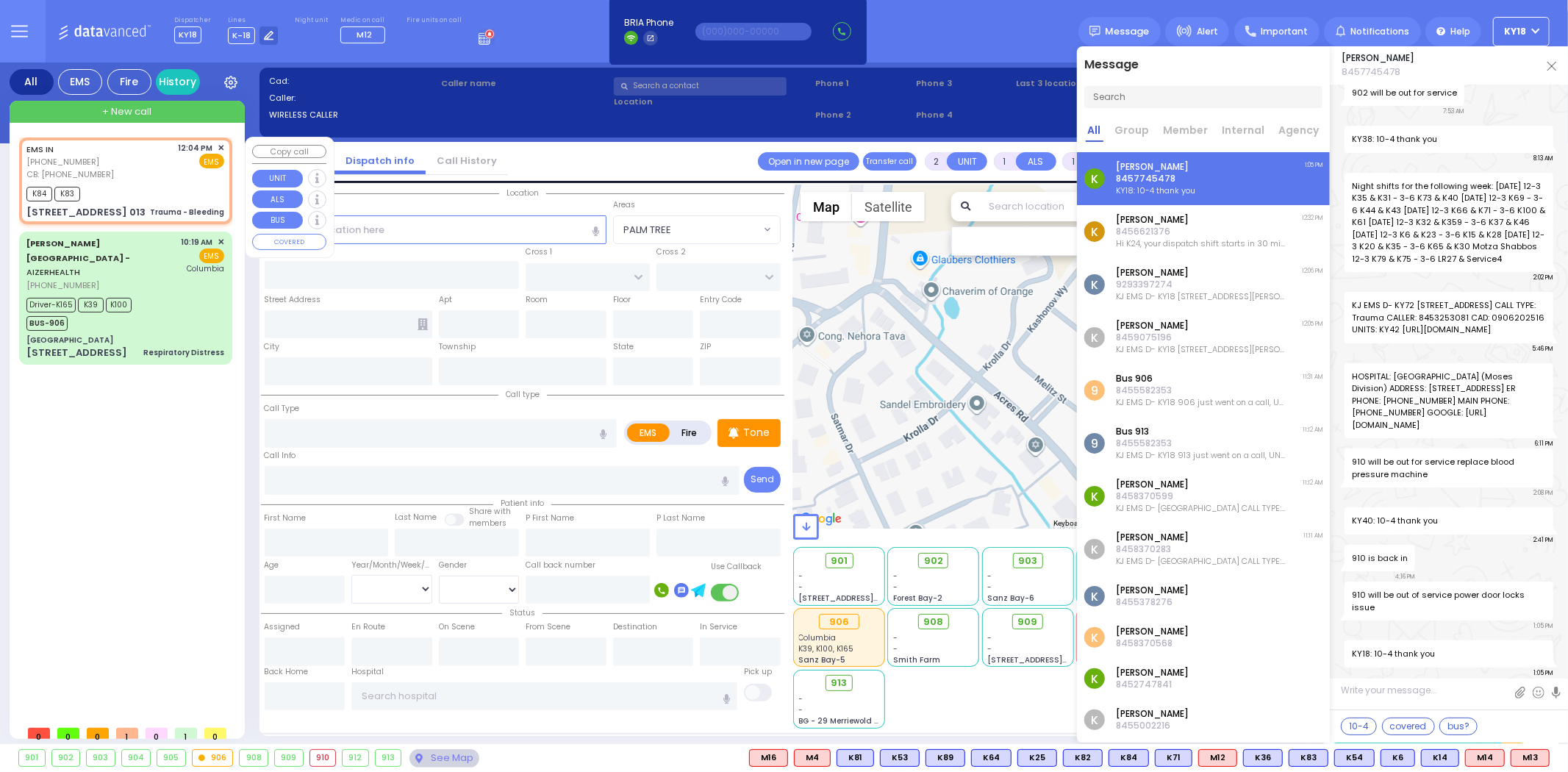
radio input "true"
type input "Norma"
type input "[PERSON_NAME]"
type input "23"
select select "Year"
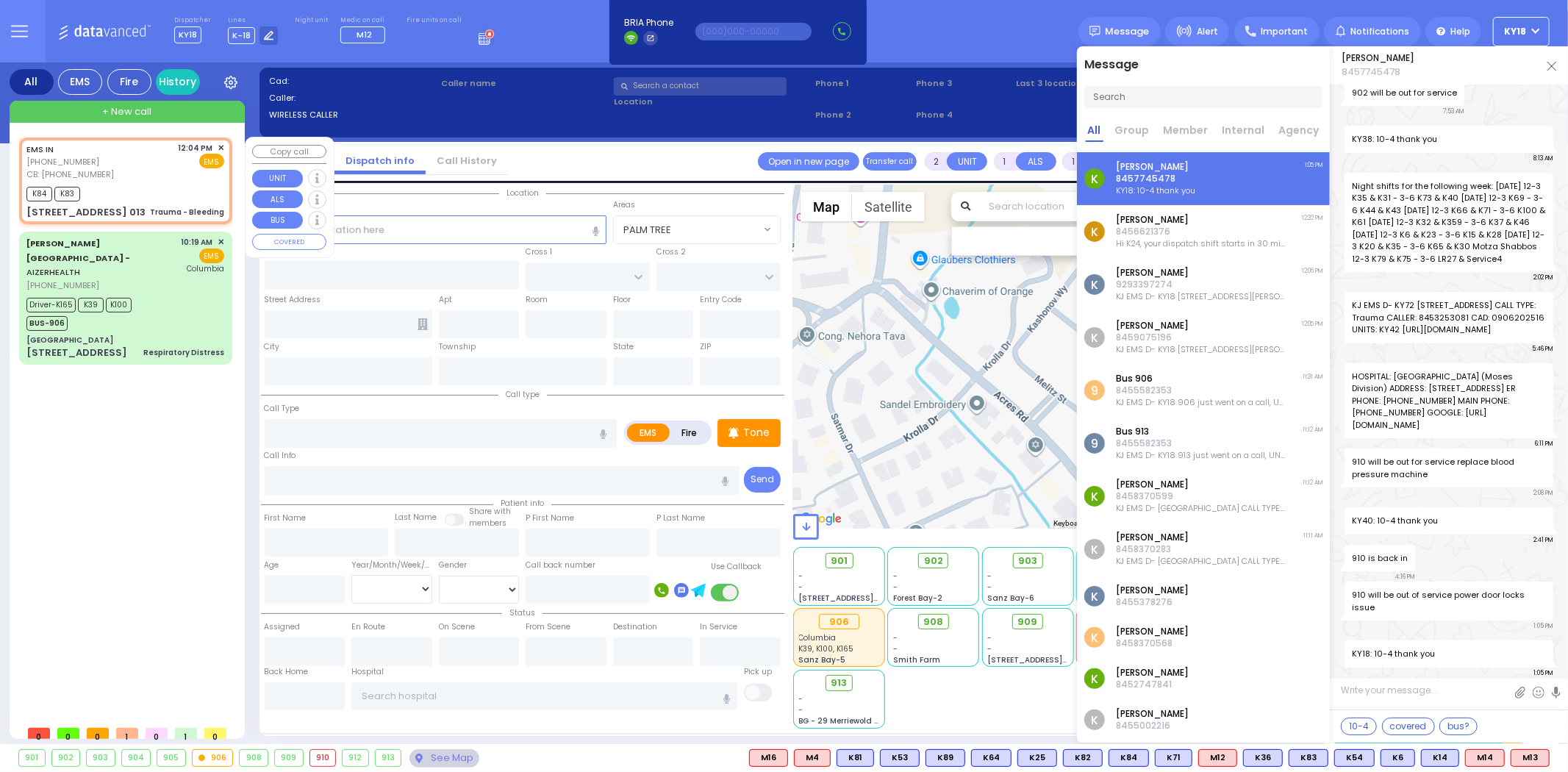
select select "[DEMOGRAPHIC_DATA]"
type input "8452747115"
type input "12:04"
type input "12:05"
select select "Hatzalah Garages"
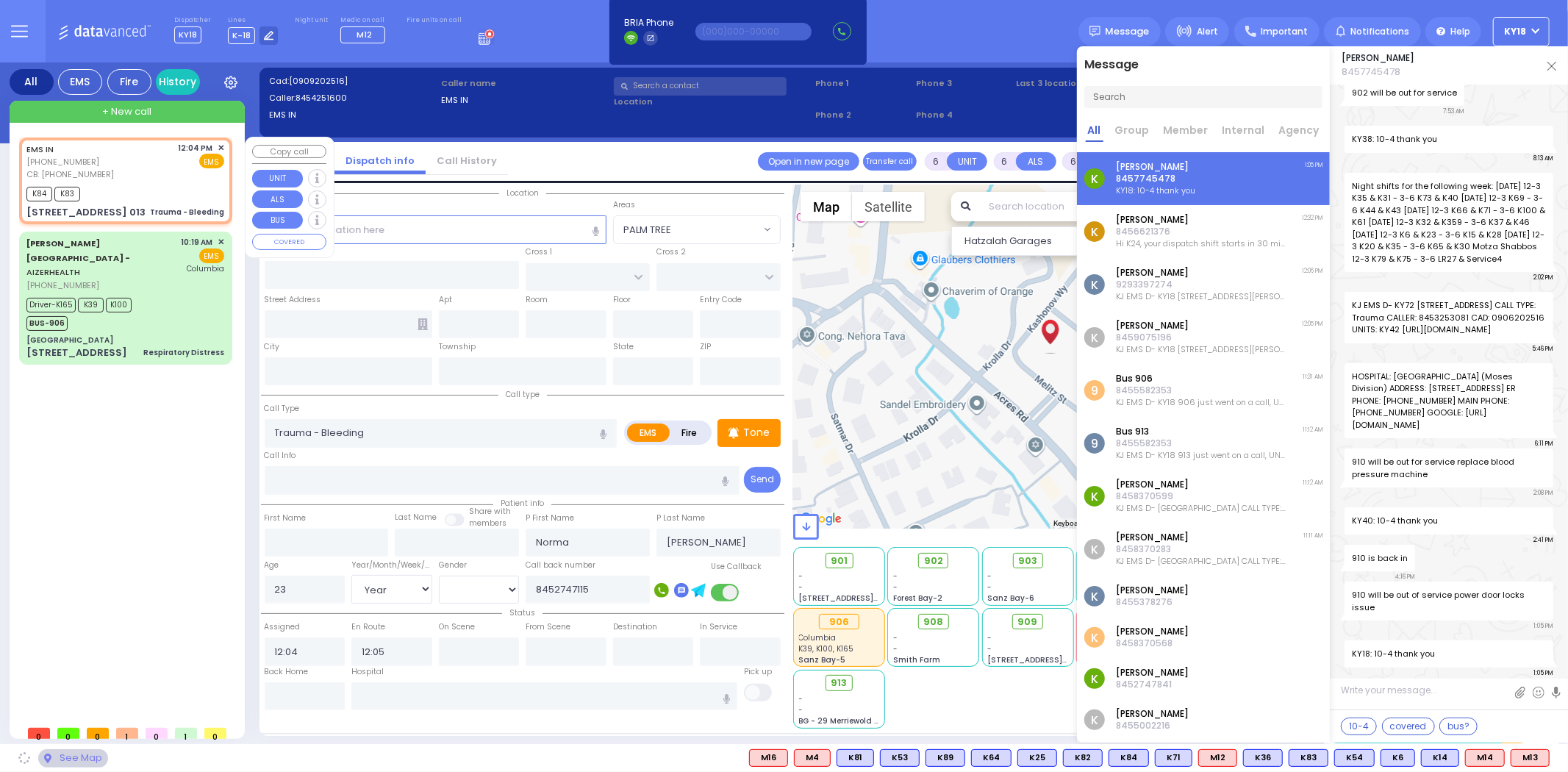
type input "ACRES RD"
type input "[STREET_ADDRESS]"
type input "013"
type input "[PERSON_NAME]"
type input "[US_STATE]"
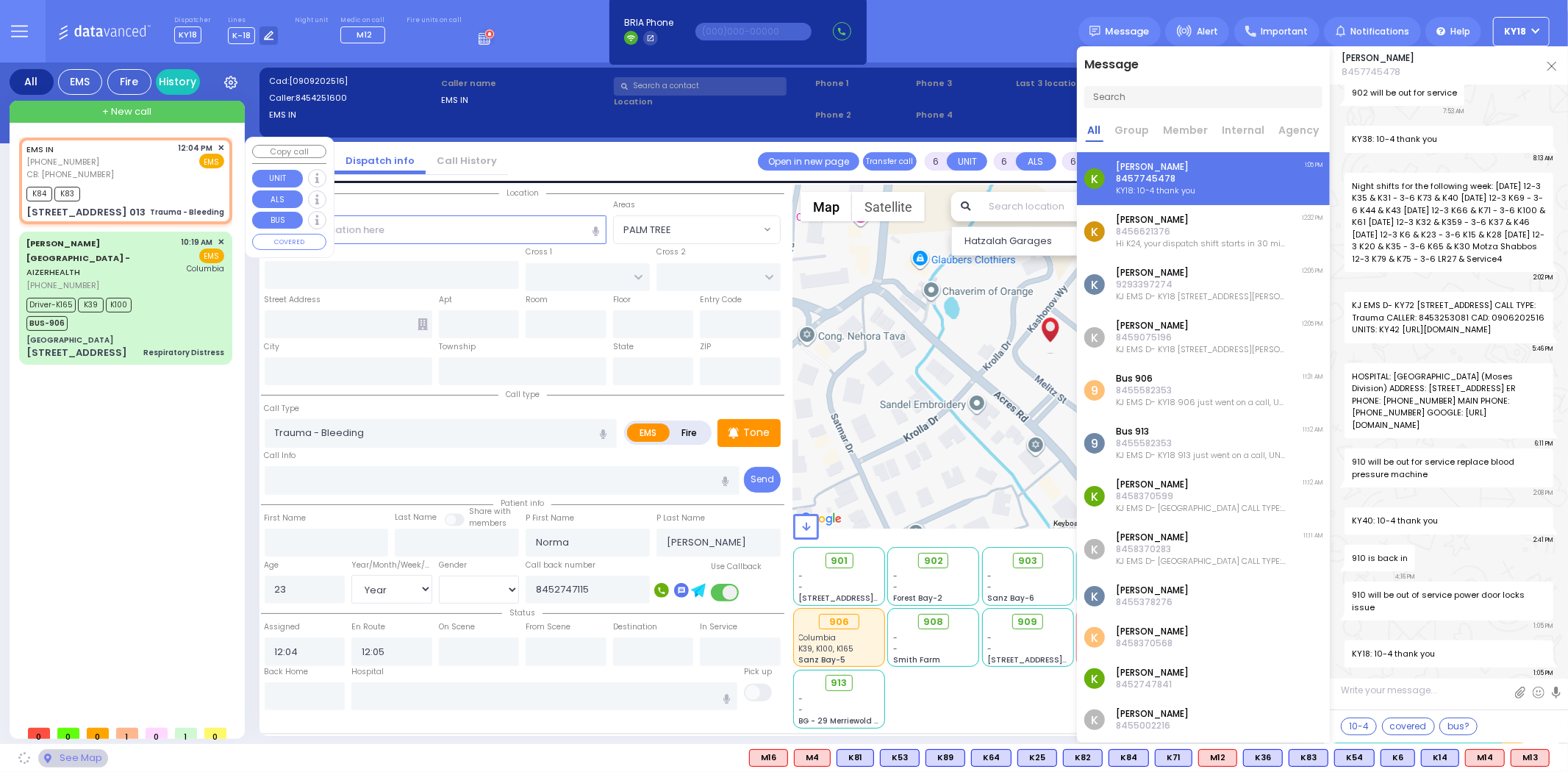
type input "10950"
select select "PALM TREE"
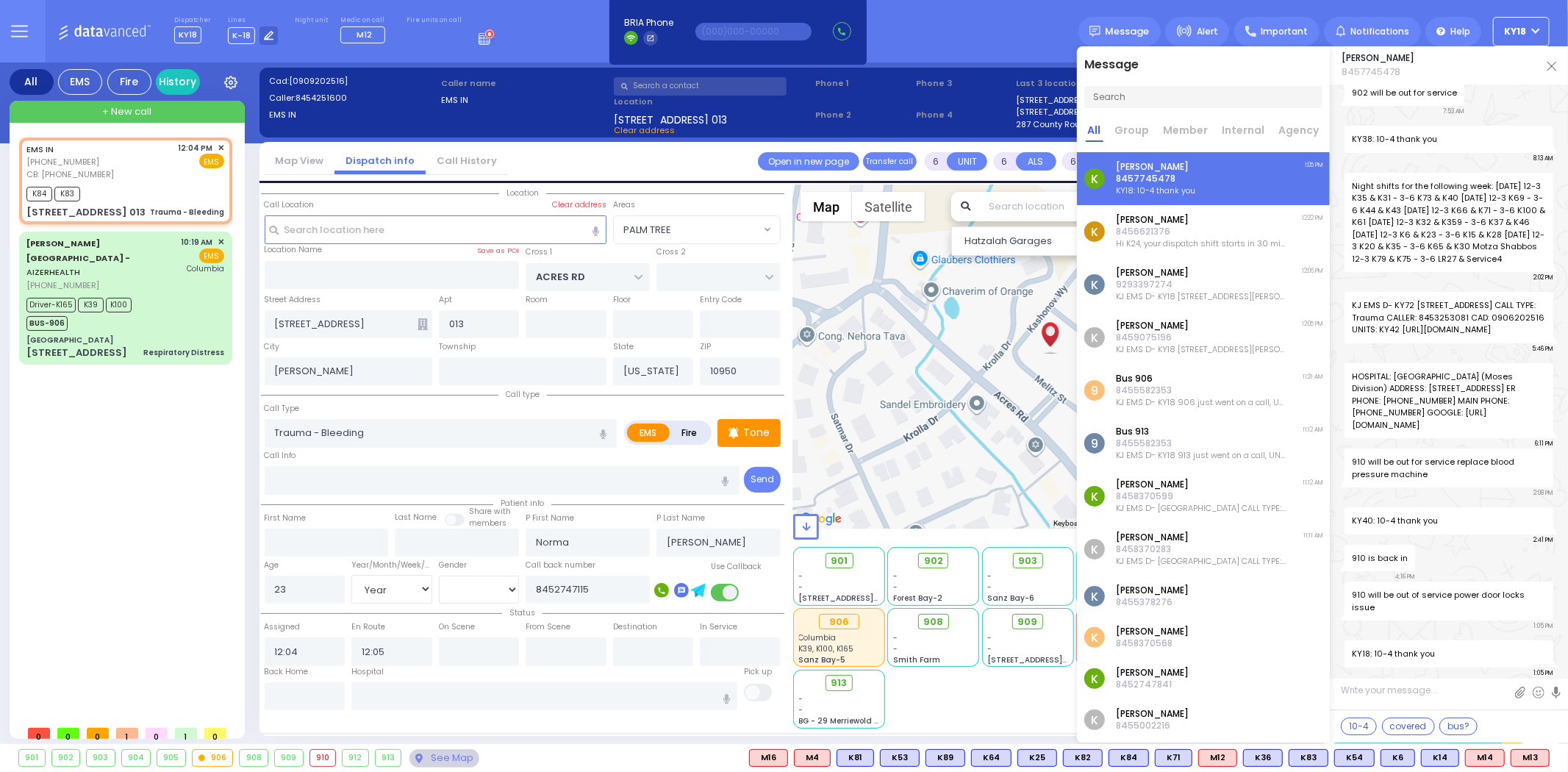
click at [1554, 63] on img at bounding box center [1552, 66] width 9 height 9
